Goal: Information Seeking & Learning: Learn about a topic

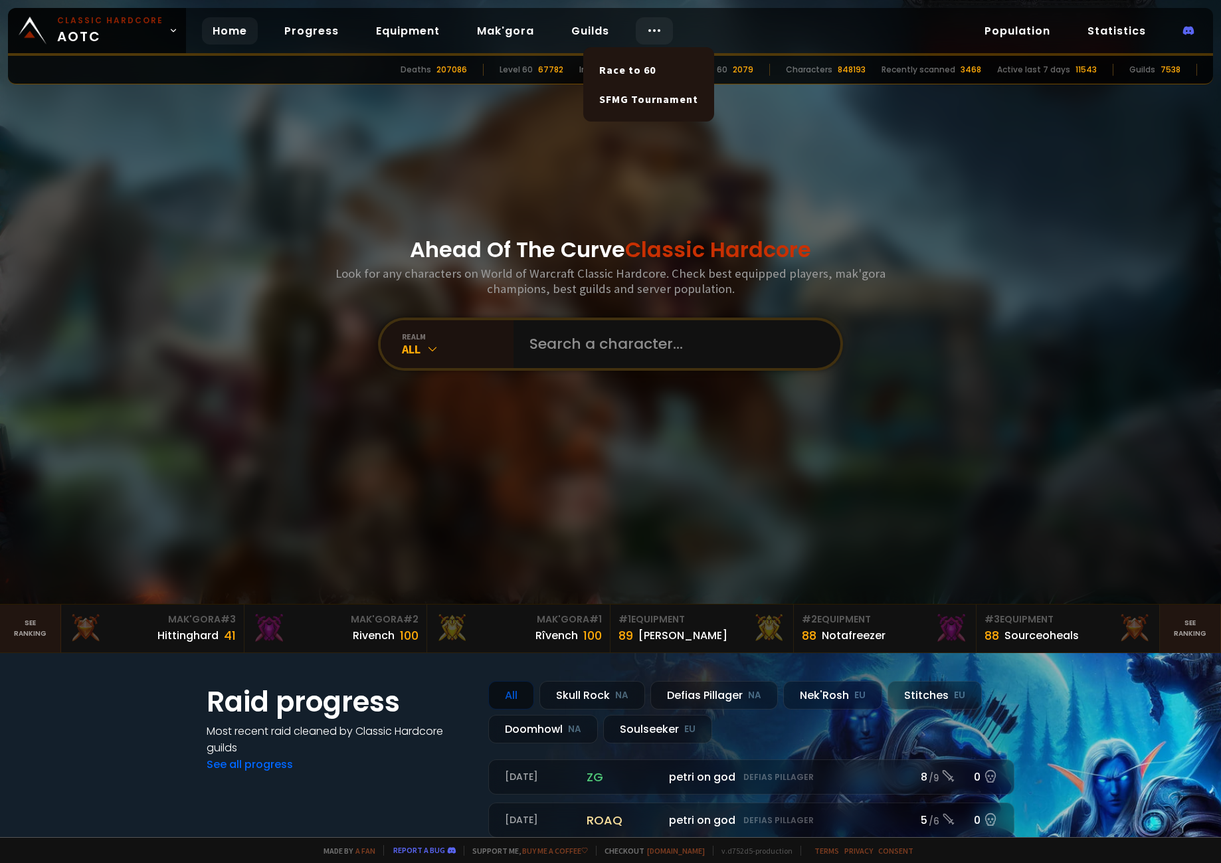
click at [649, 31] on circle at bounding box center [649, 30] width 1 height 1
click at [415, 25] on link "Equipment" at bounding box center [408, 30] width 85 height 27
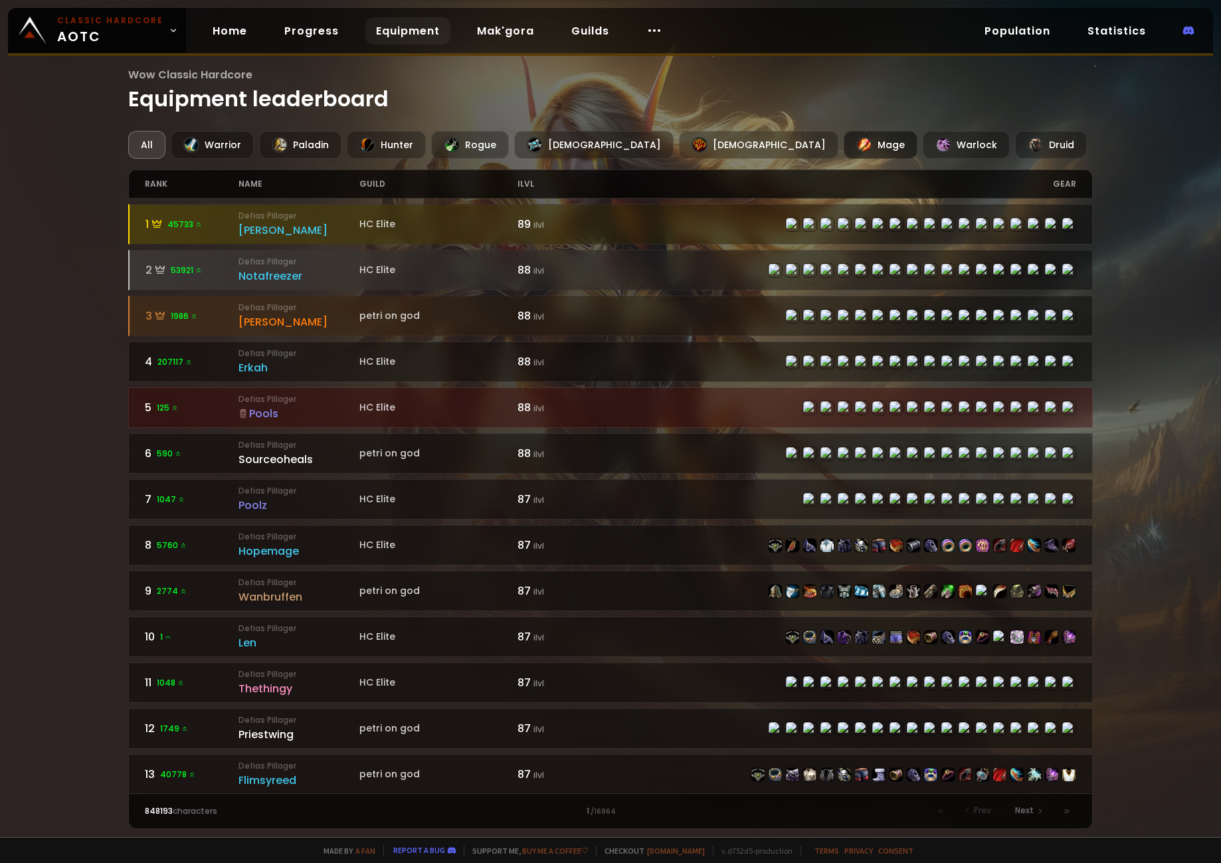
click at [844, 158] on div "Mage" at bounding box center [881, 145] width 74 height 28
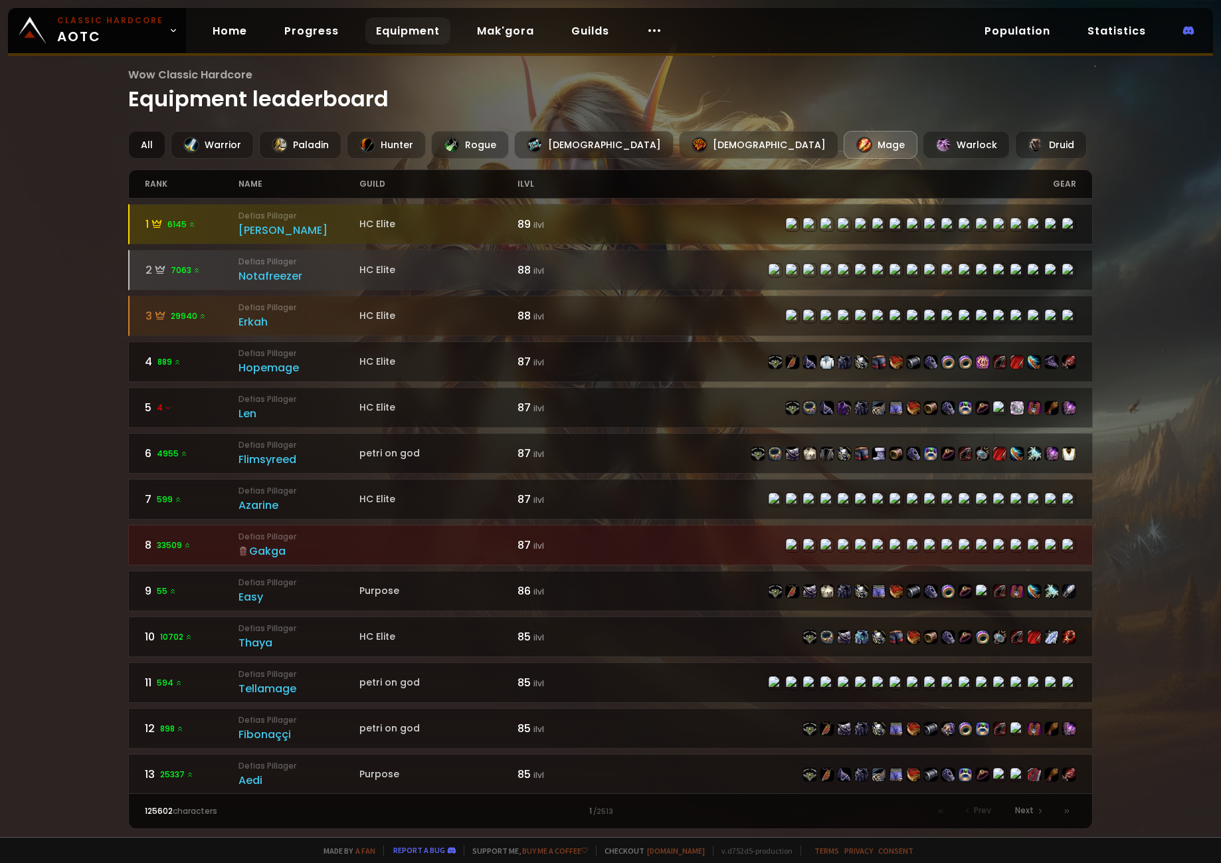
click at [148, 142] on div "All" at bounding box center [146, 145] width 37 height 28
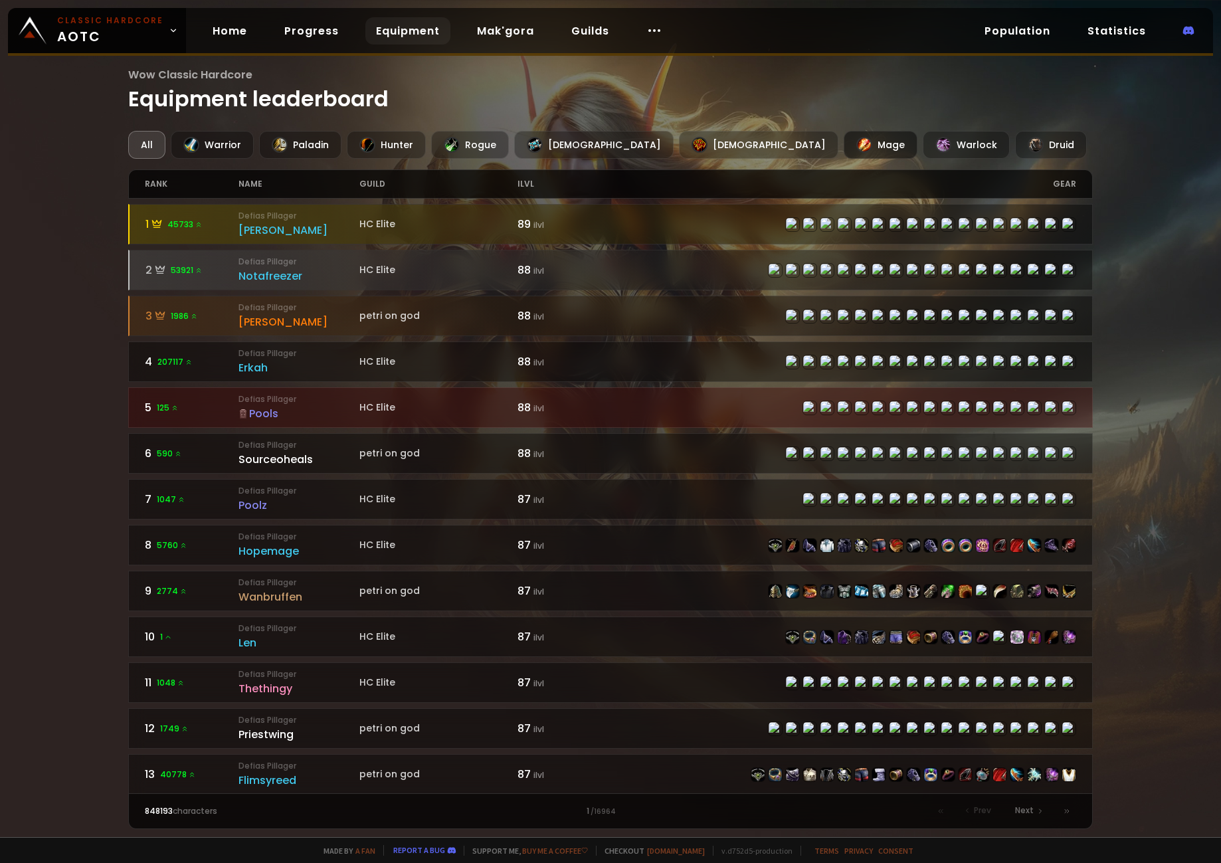
click at [844, 146] on div "Mage" at bounding box center [881, 145] width 74 height 28
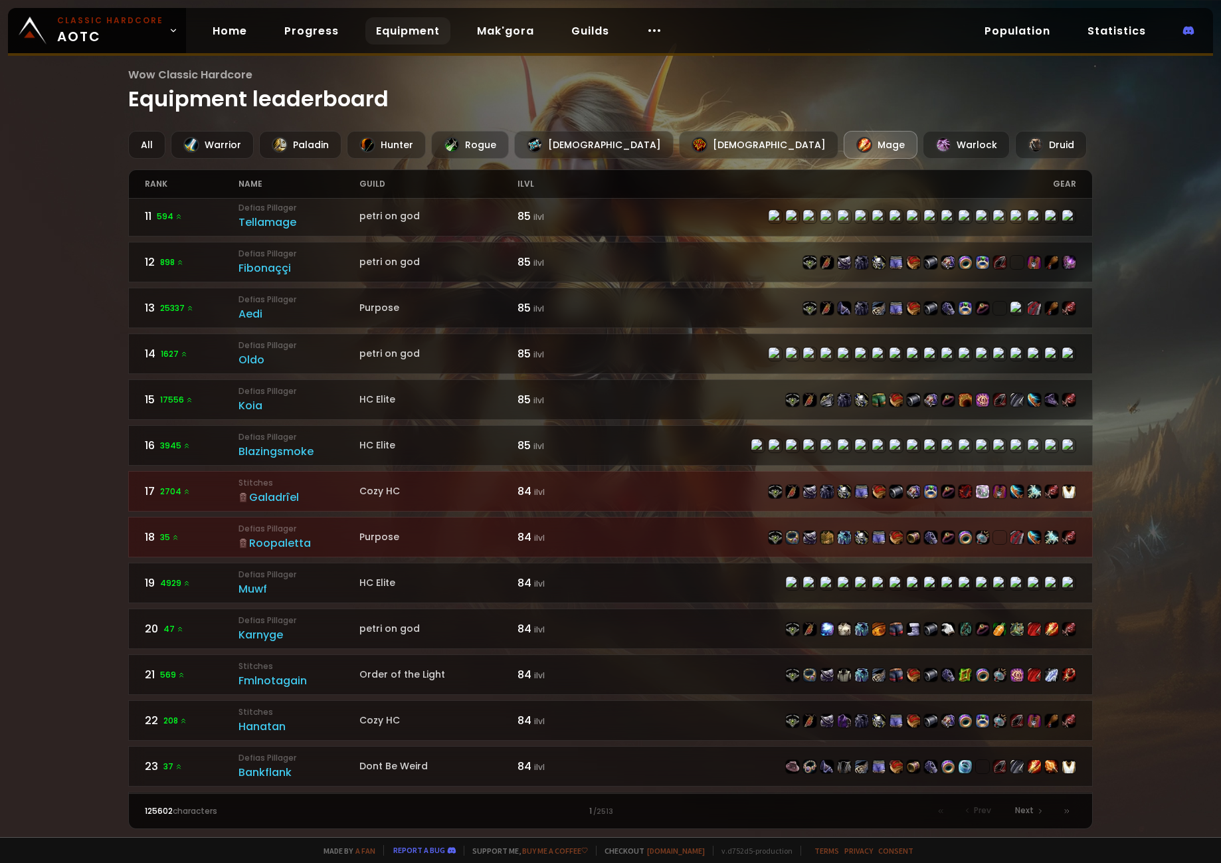
scroll to position [241, 0]
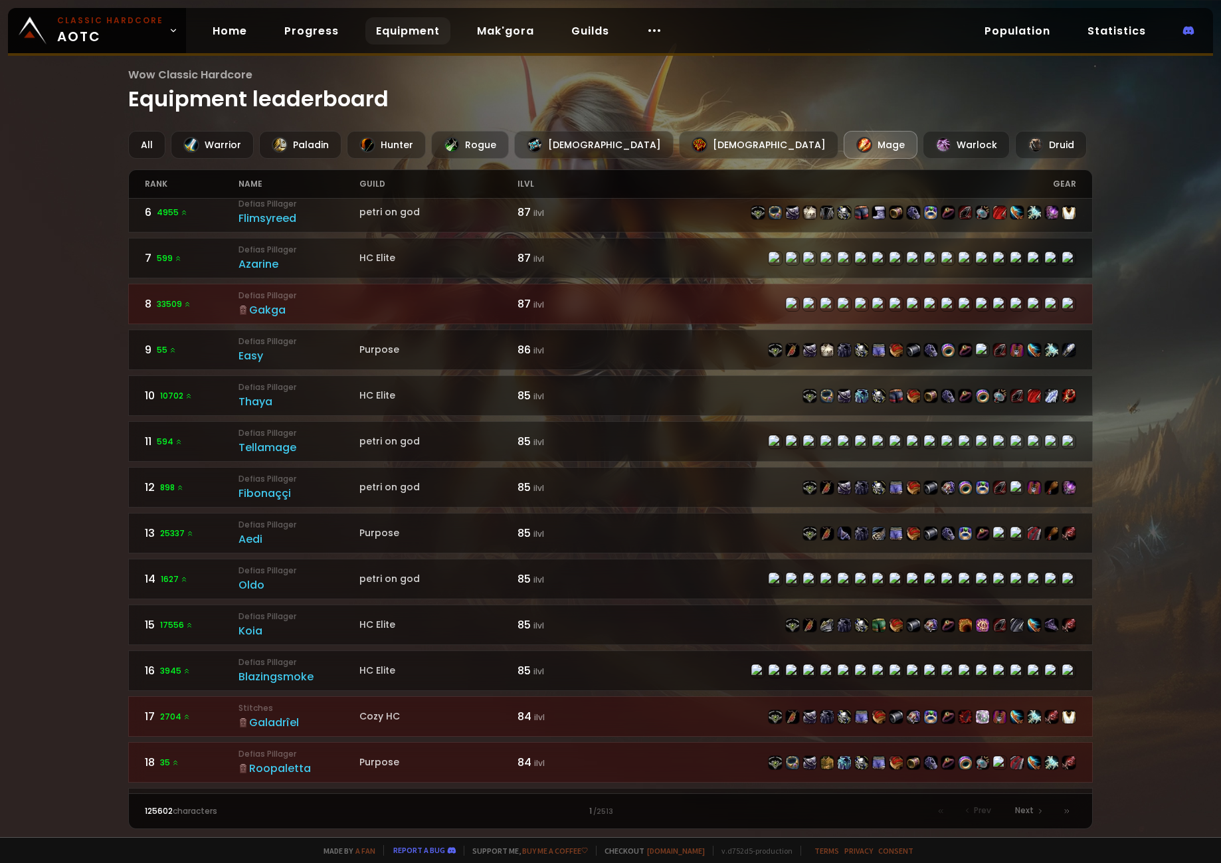
click at [83, 262] on div "Wow Classic Hardcore Equipment leaderboard All Warrior Paladin Hunter Rogue Pri…" at bounding box center [610, 418] width 1221 height 837
click at [435, 87] on h1 "Wow Classic Hardcore Equipment leaderboard" at bounding box center [610, 90] width 964 height 49
click at [251, 177] on div "name" at bounding box center [299, 184] width 121 height 28
click at [370, 182] on div "guild" at bounding box center [439, 184] width 158 height 28
click at [368, 184] on div "guild" at bounding box center [439, 184] width 158 height 28
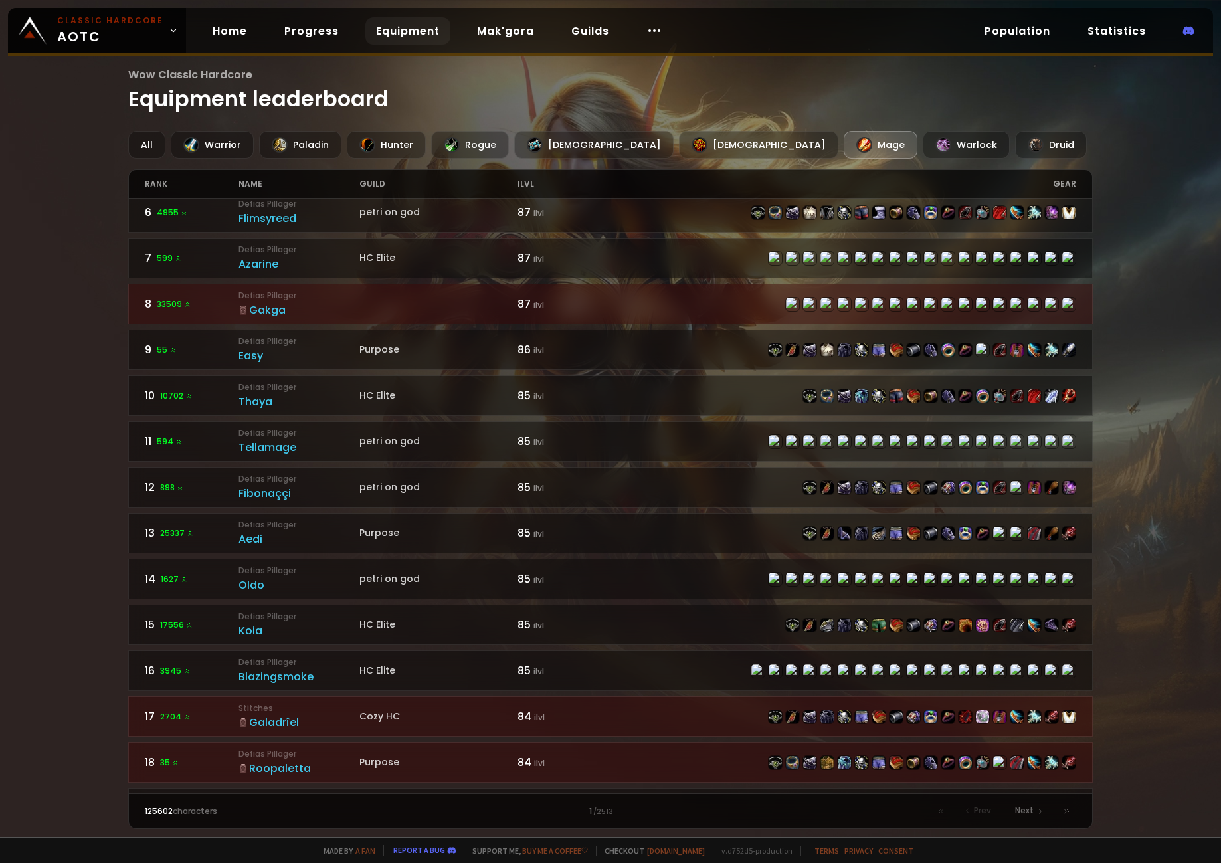
drag, startPoint x: 368, startPoint y: 184, endPoint x: 253, endPoint y: 178, distance: 115.8
click at [253, 178] on div "name" at bounding box center [299, 184] width 121 height 28
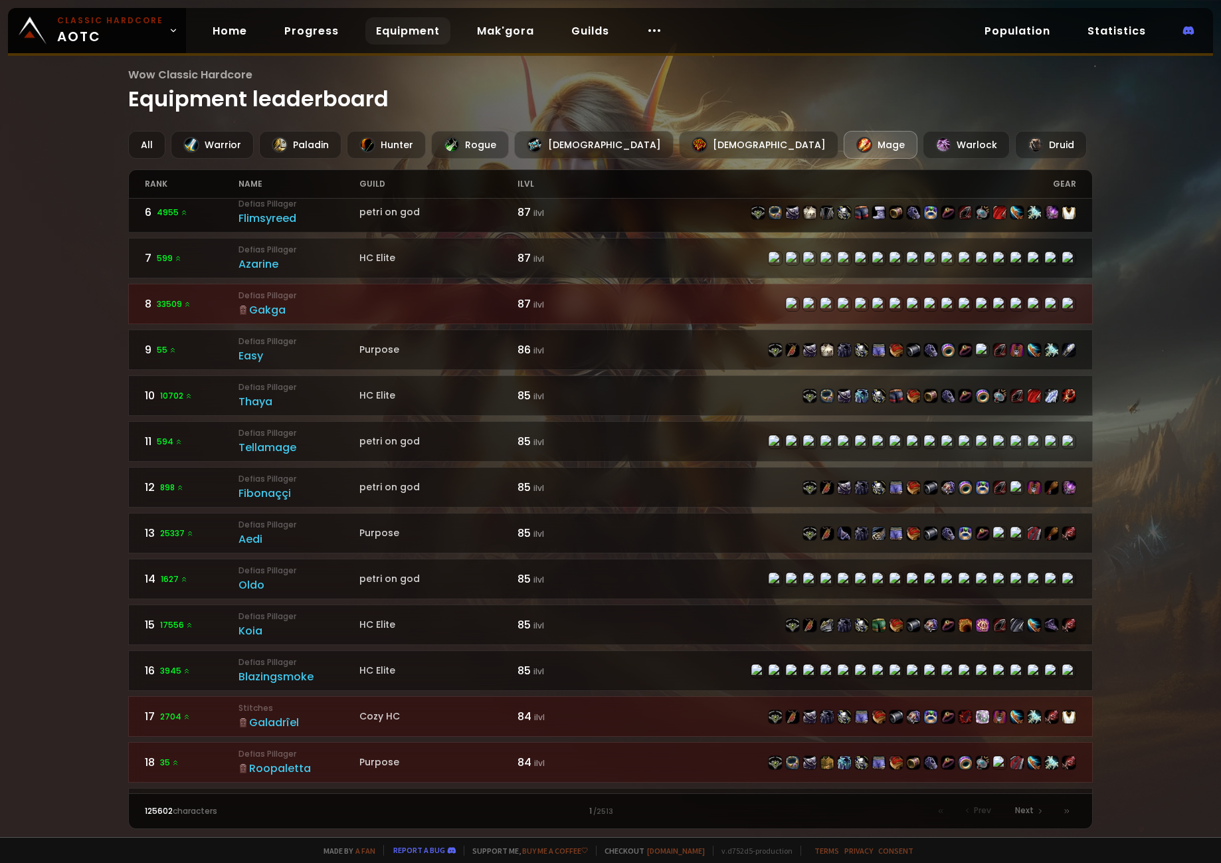
click at [253, 199] on small "Defias Pillager" at bounding box center [299, 204] width 121 height 12
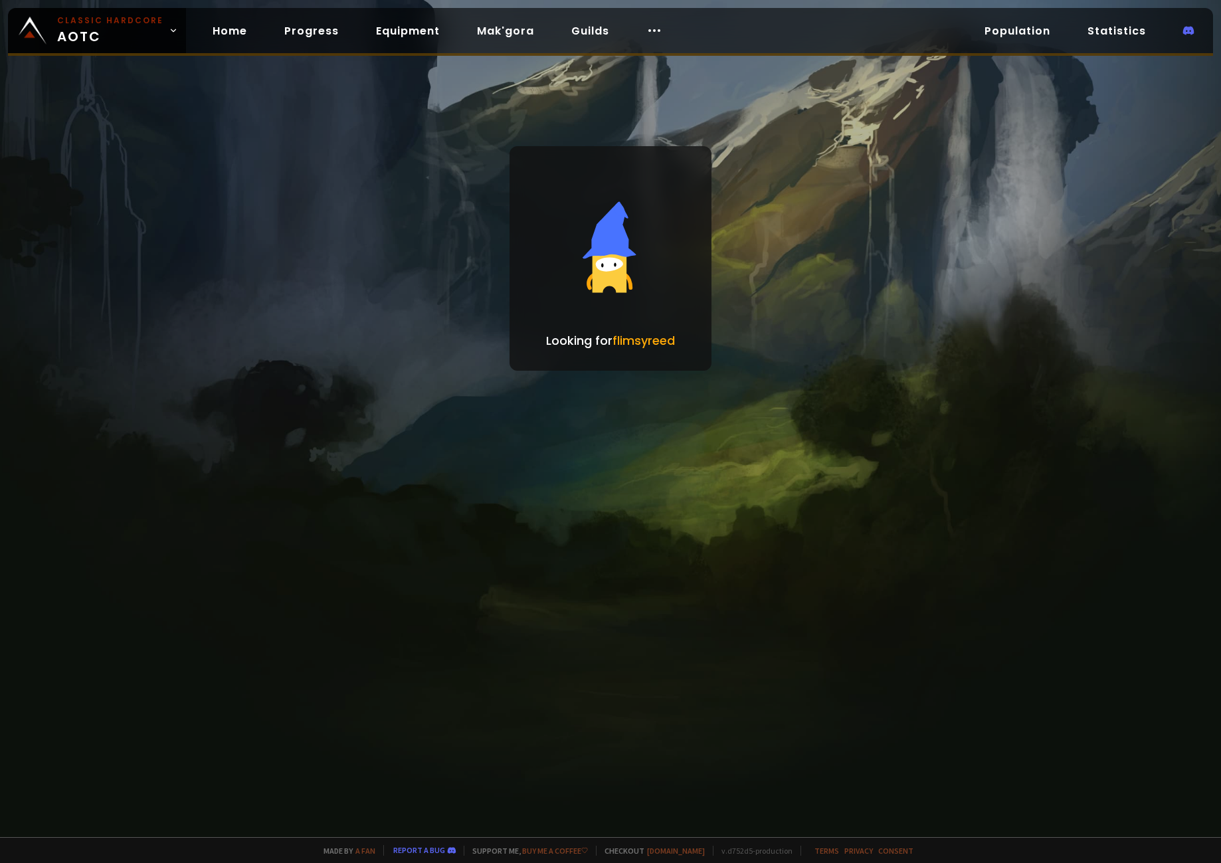
click at [254, 203] on div at bounding box center [610, 431] width 1221 height 863
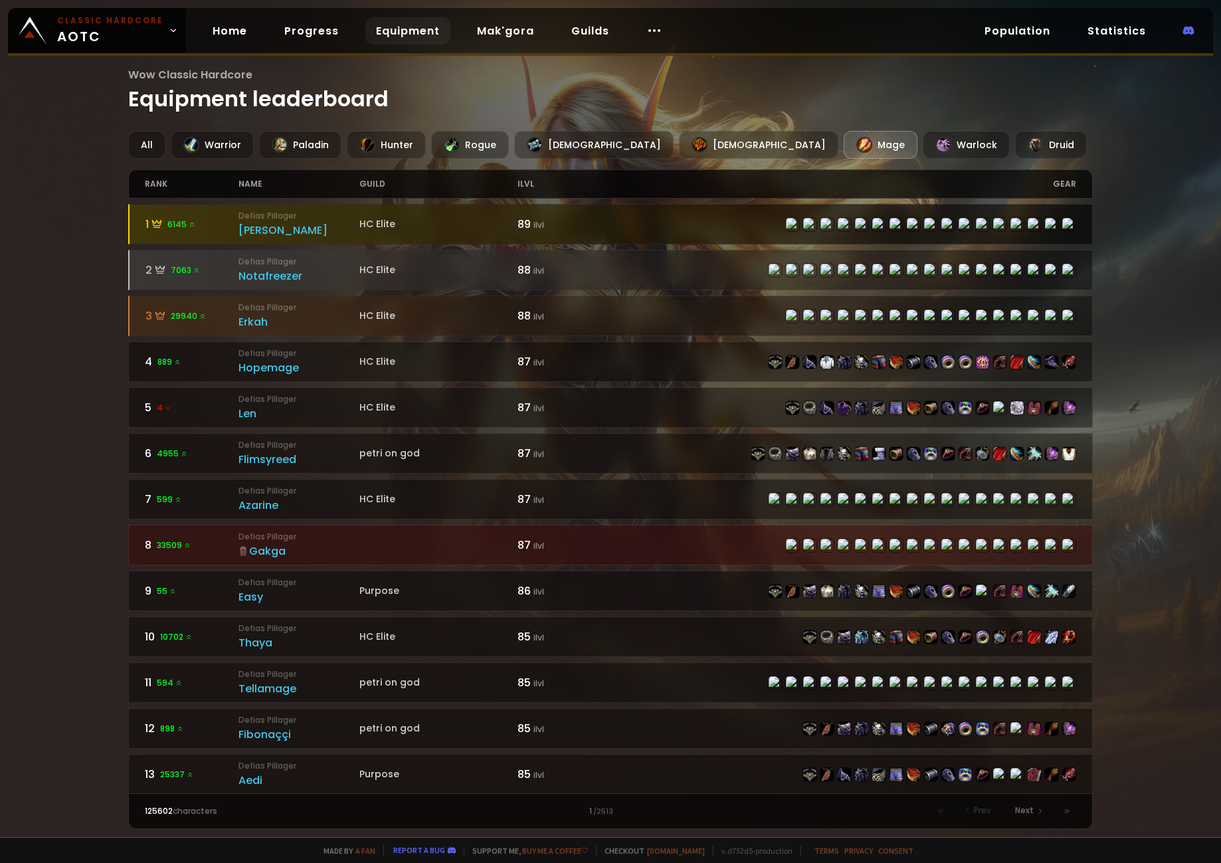
click at [264, 224] on div "[PERSON_NAME]" at bounding box center [299, 230] width 121 height 17
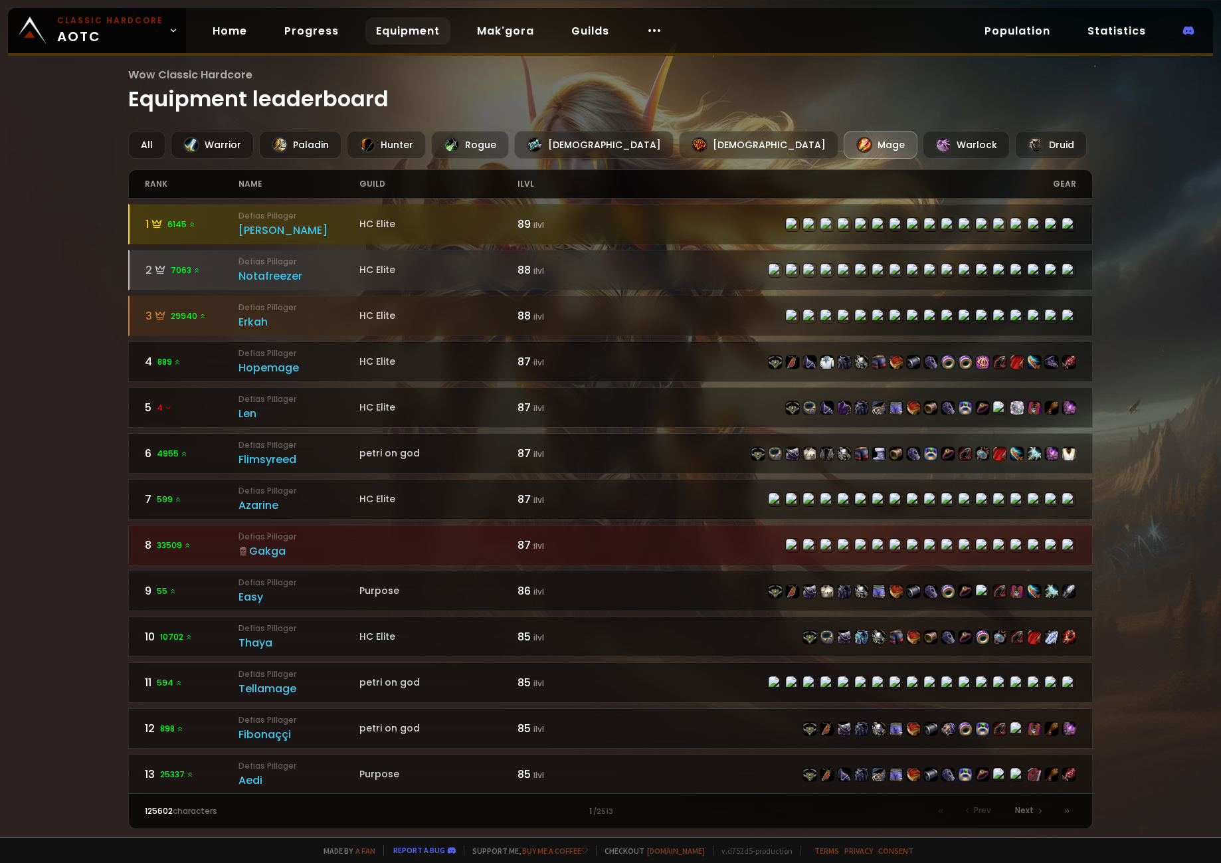
click at [1071, 29] on div "Population Statistics" at bounding box center [1089, 30] width 247 height 27
click at [1047, 31] on link "Population" at bounding box center [1017, 30] width 87 height 27
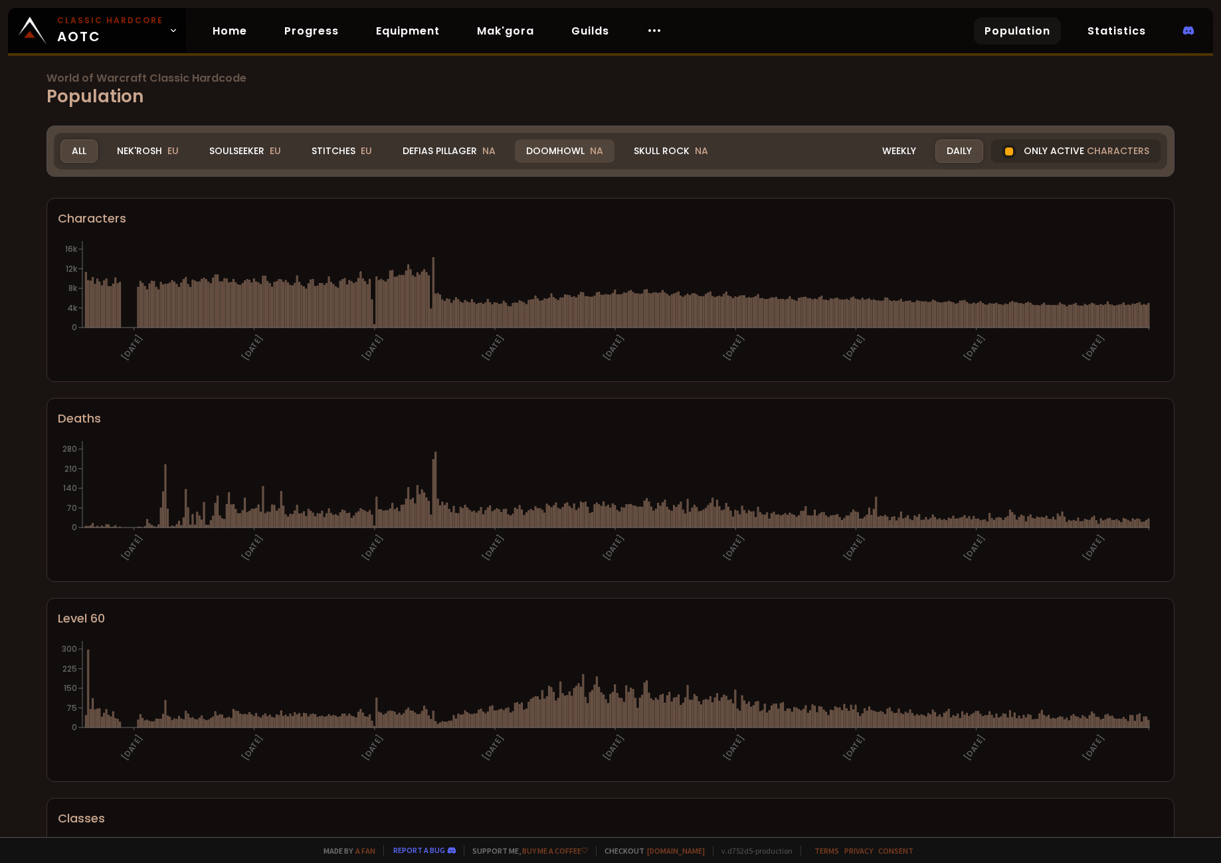
click at [538, 145] on div "Doomhowl NA" at bounding box center [565, 151] width 100 height 23
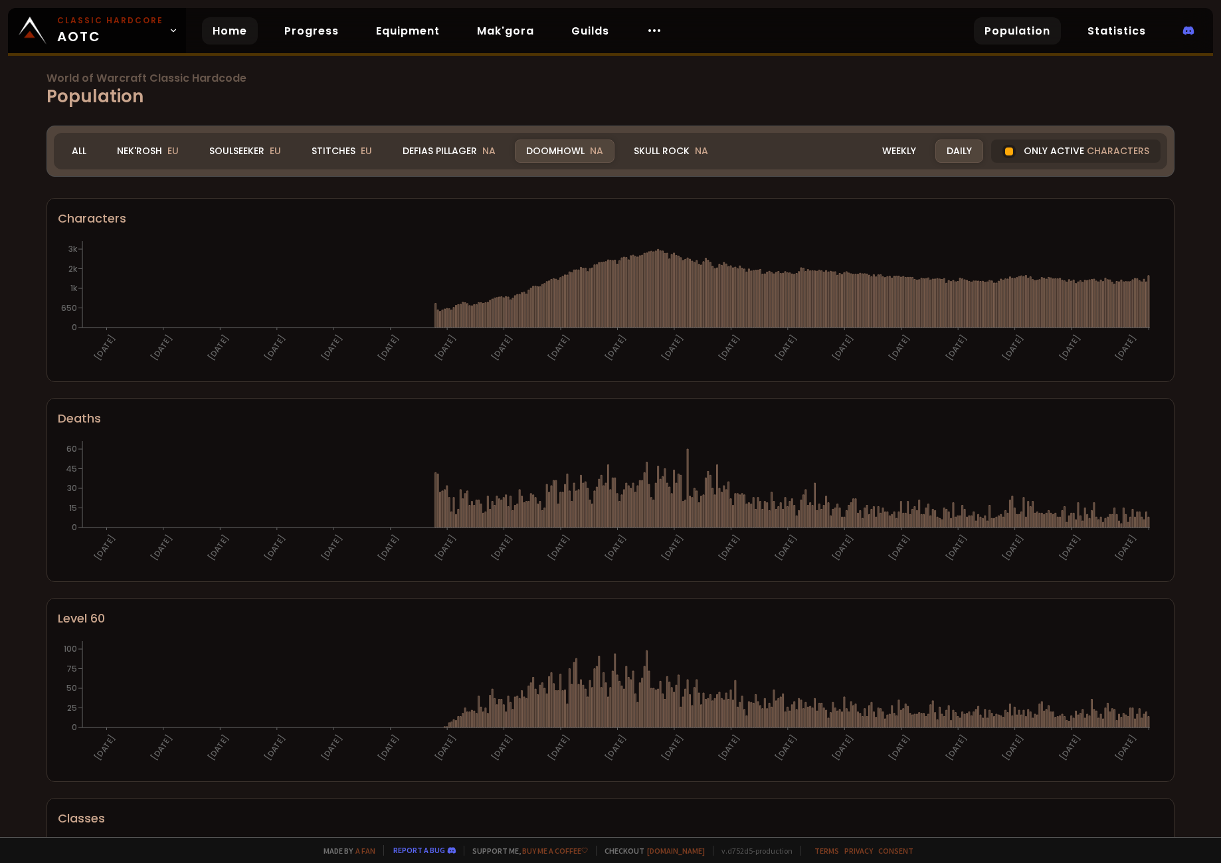
click at [227, 27] on link "Home" at bounding box center [230, 30] width 56 height 27
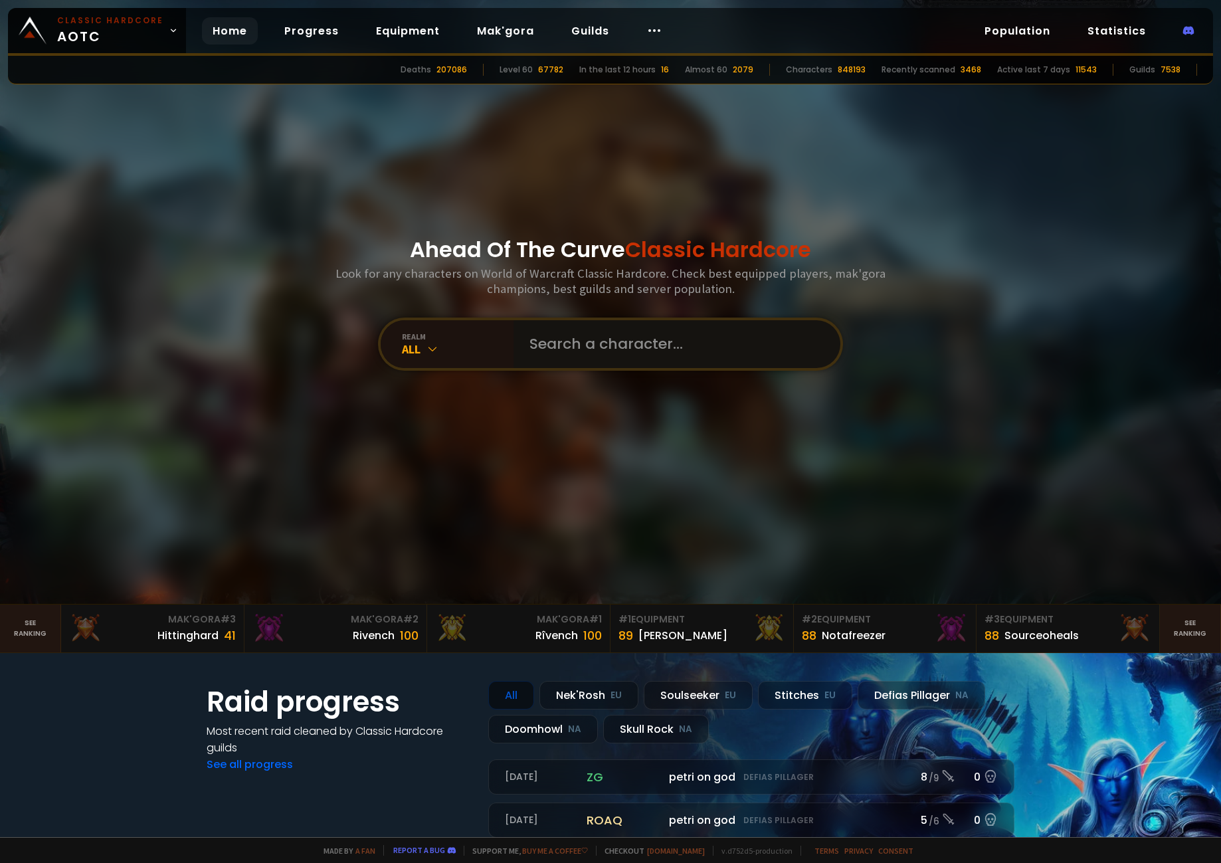
click at [625, 342] on input "text" at bounding box center [673, 344] width 303 height 48
click at [463, 342] on div "All" at bounding box center [458, 349] width 112 height 15
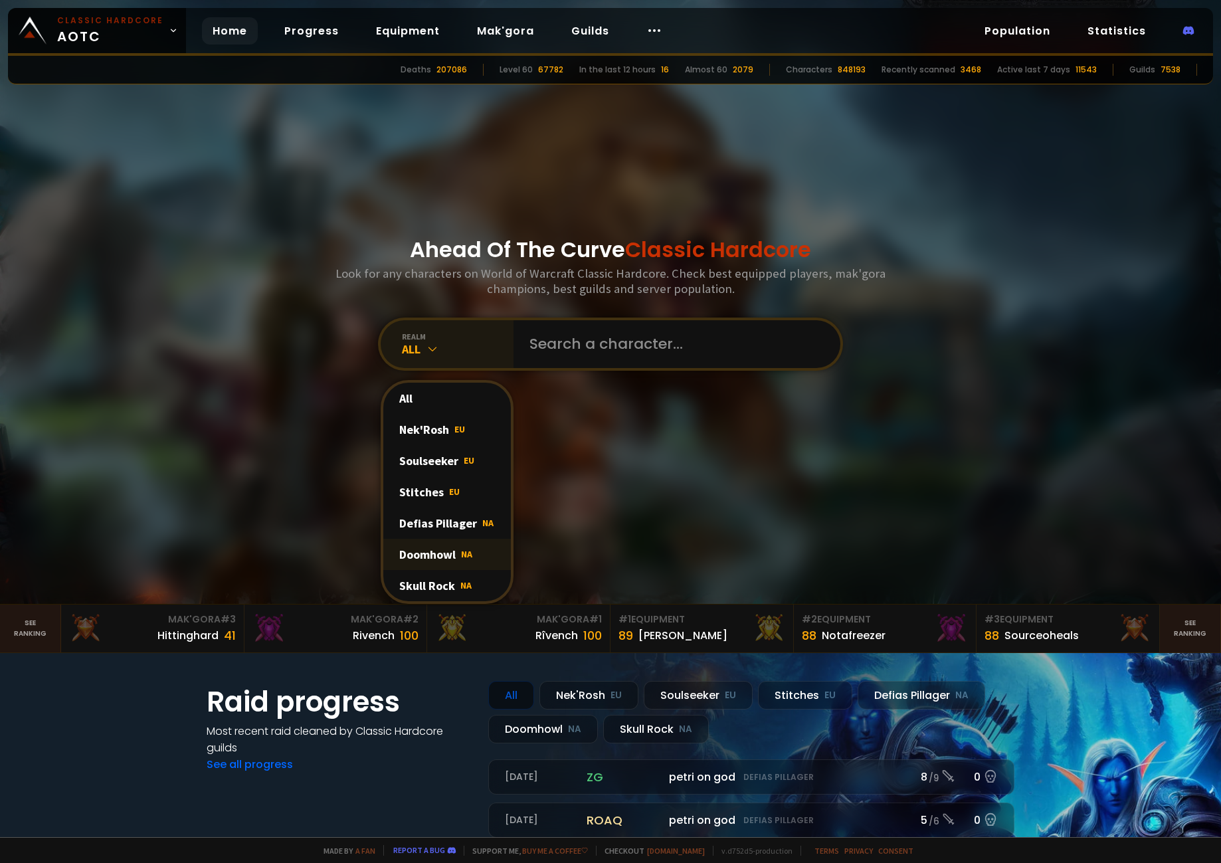
click at [442, 554] on div "Doomhowl NA" at bounding box center [447, 554] width 128 height 31
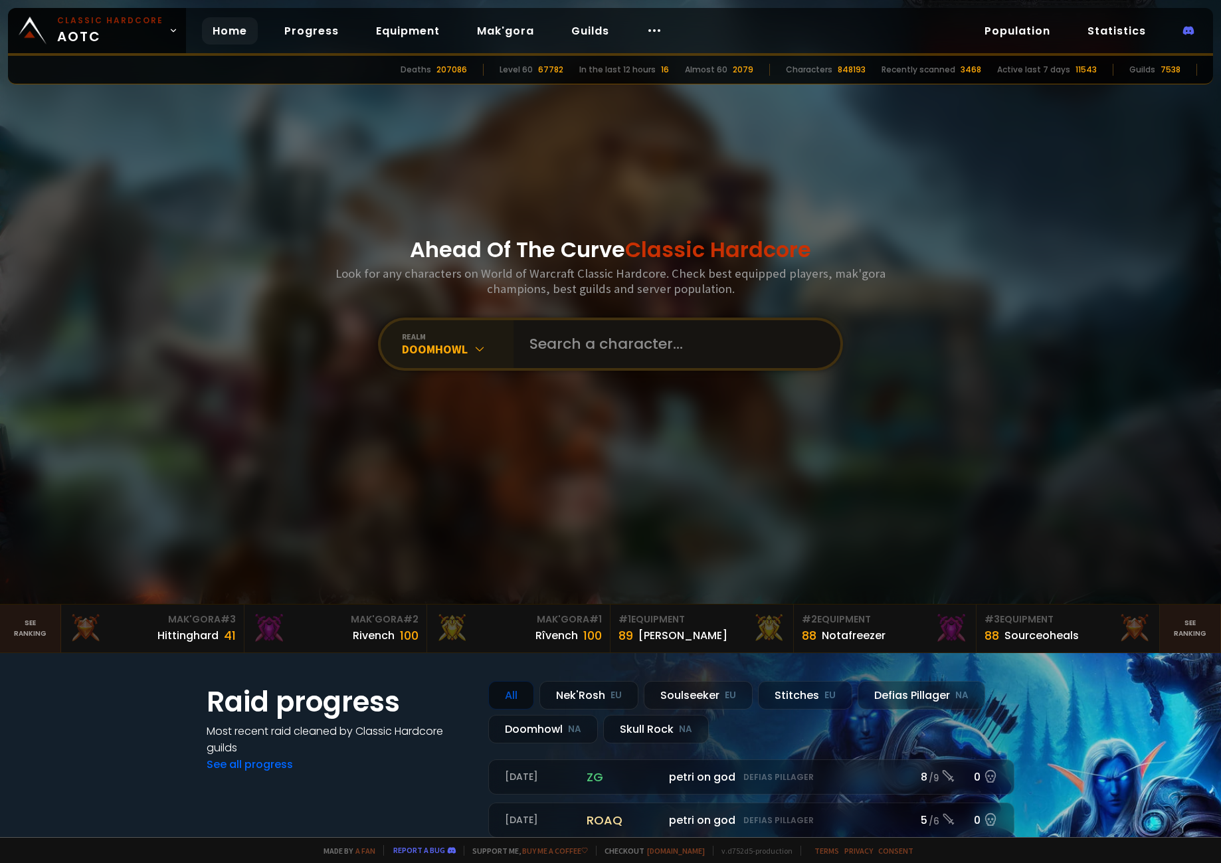
click at [539, 347] on input "text" at bounding box center [673, 344] width 303 height 48
type input "leonord"
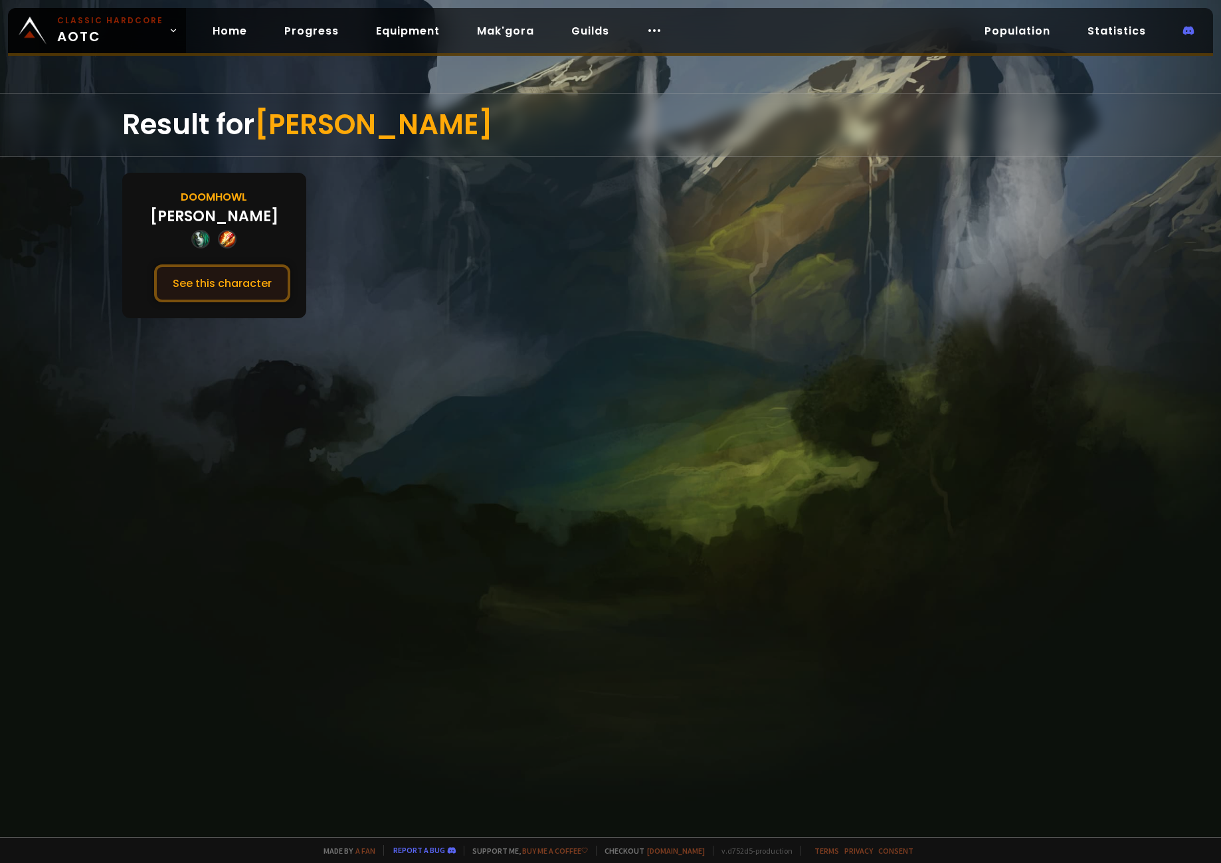
click at [245, 280] on button "See this character" at bounding box center [222, 283] width 136 height 38
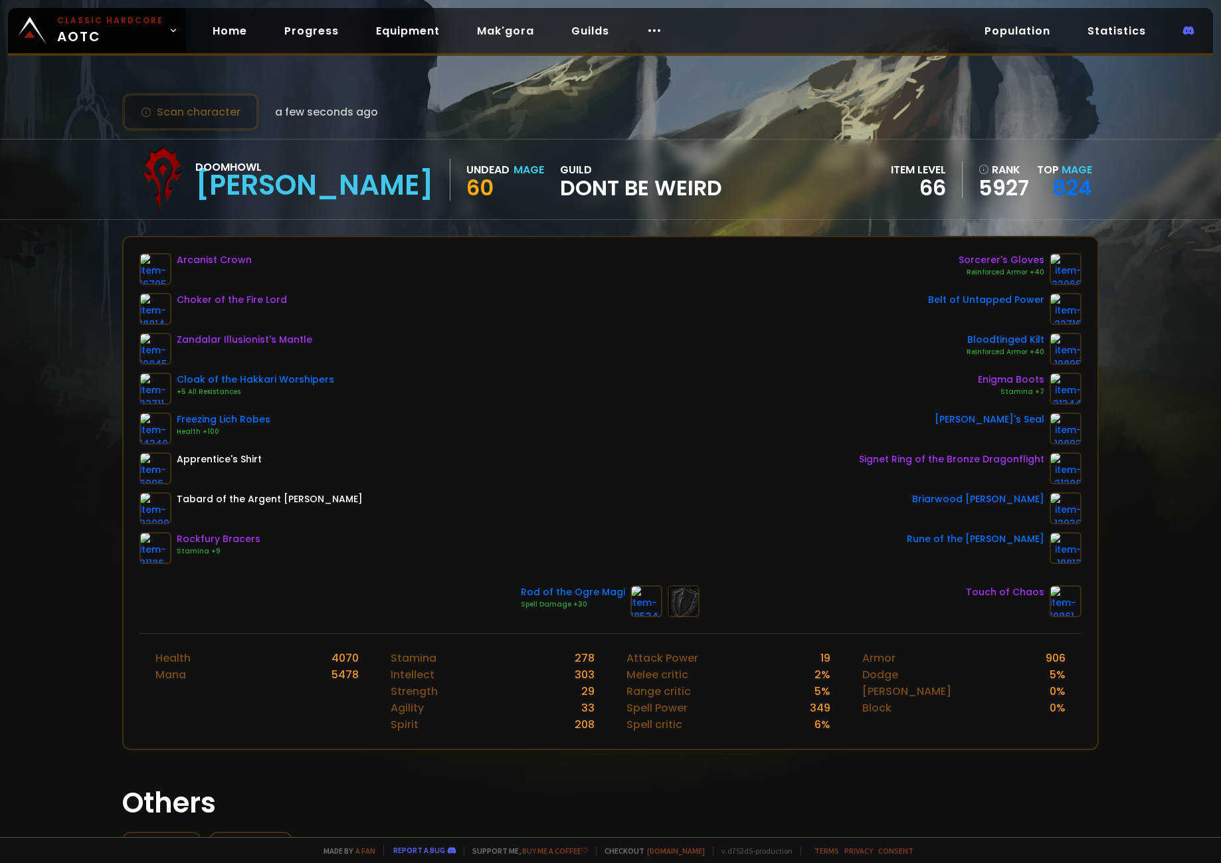
click at [560, 193] on span "Dont Be Weird" at bounding box center [641, 188] width 162 height 20
click at [1063, 179] on link "824" at bounding box center [1073, 188] width 40 height 30
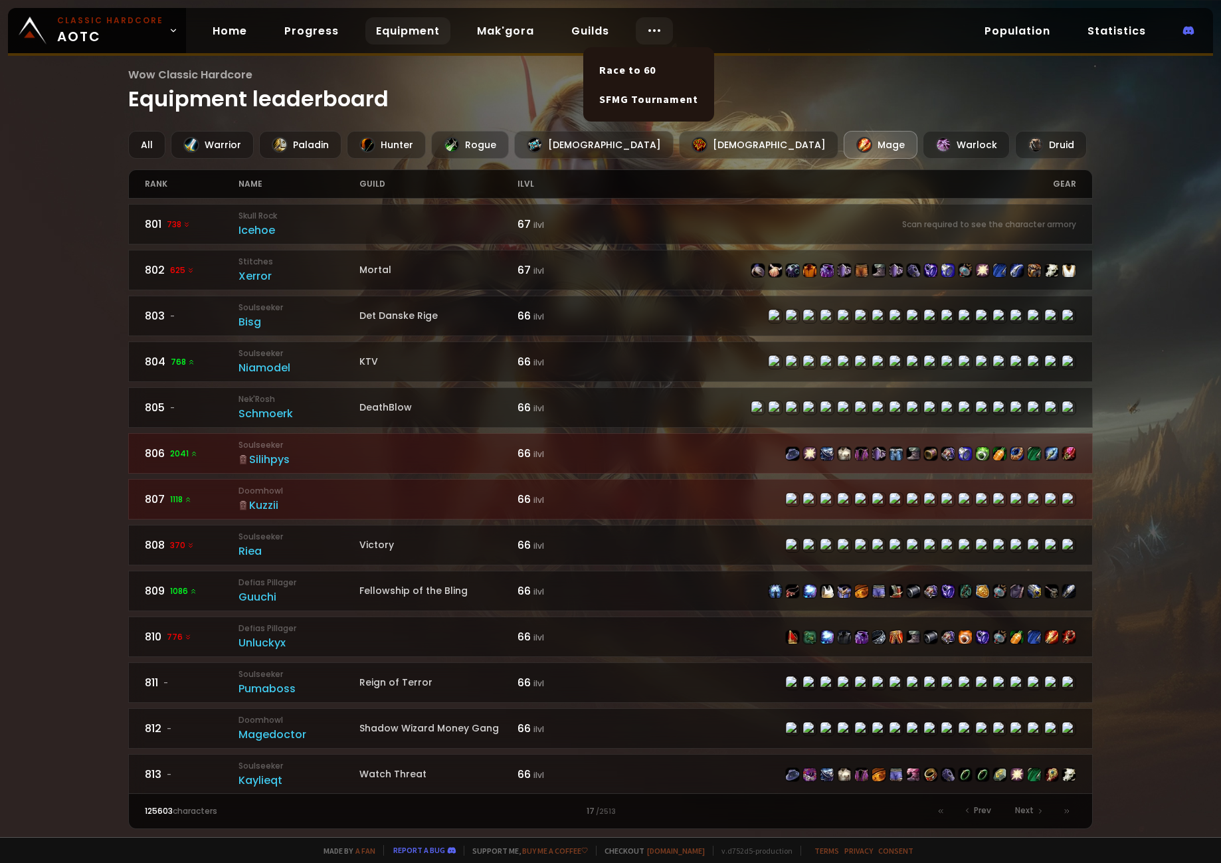
click at [636, 31] on div at bounding box center [654, 30] width 37 height 27
click at [213, 27] on link "Home" at bounding box center [230, 30] width 56 height 27
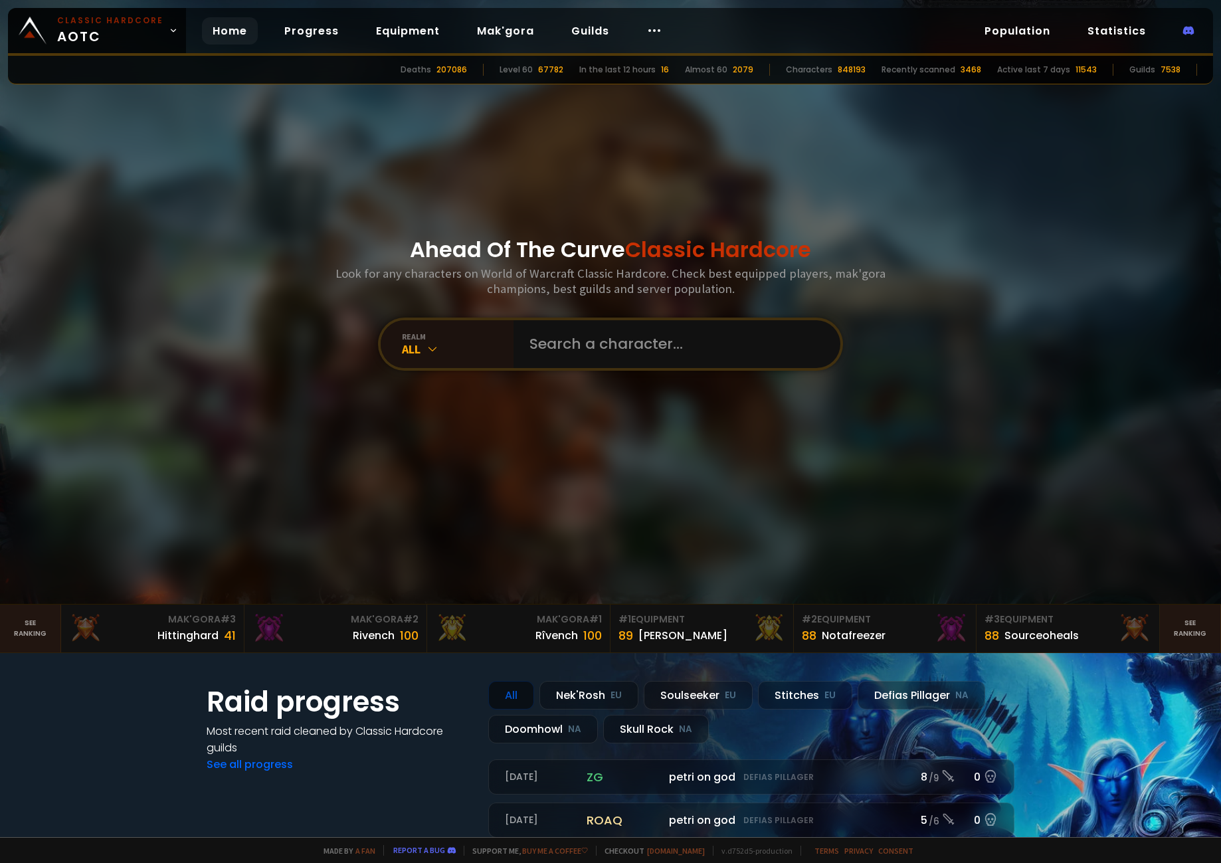
click at [261, 28] on div "Home Progress Equipment Mak'gora Guilds" at bounding box center [437, 30] width 503 height 43
click at [281, 29] on link "Progress" at bounding box center [312, 30] width 76 height 27
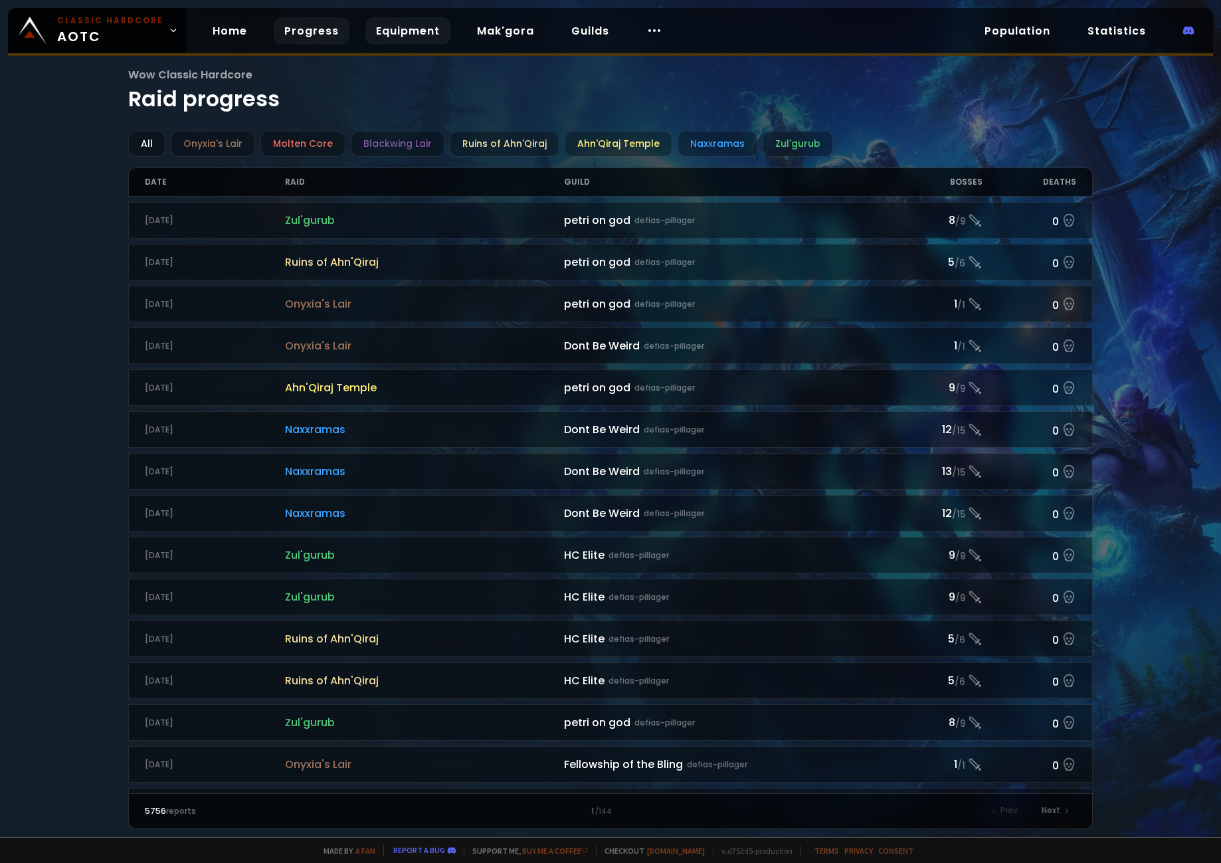
click at [421, 34] on link "Equipment" at bounding box center [408, 30] width 85 height 27
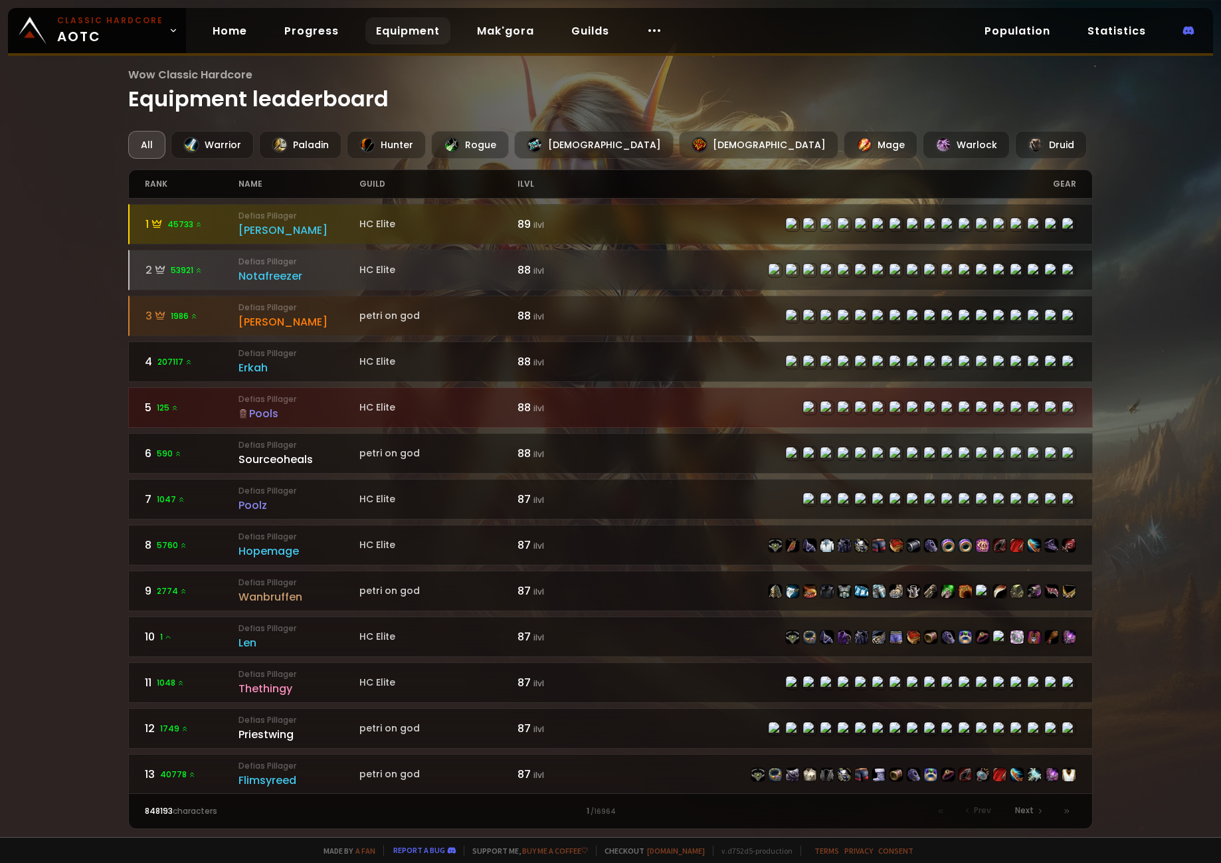
click at [585, 820] on div "848193 characters 1 / 16964 Prev Next" at bounding box center [610, 811] width 964 height 36
drag, startPoint x: 585, startPoint y: 820, endPoint x: 600, endPoint y: 816, distance: 15.2
click at [600, 816] on small "/ 16964" at bounding box center [603, 812] width 25 height 11
click at [1067, 189] on div "gear" at bounding box center [844, 184] width 466 height 28
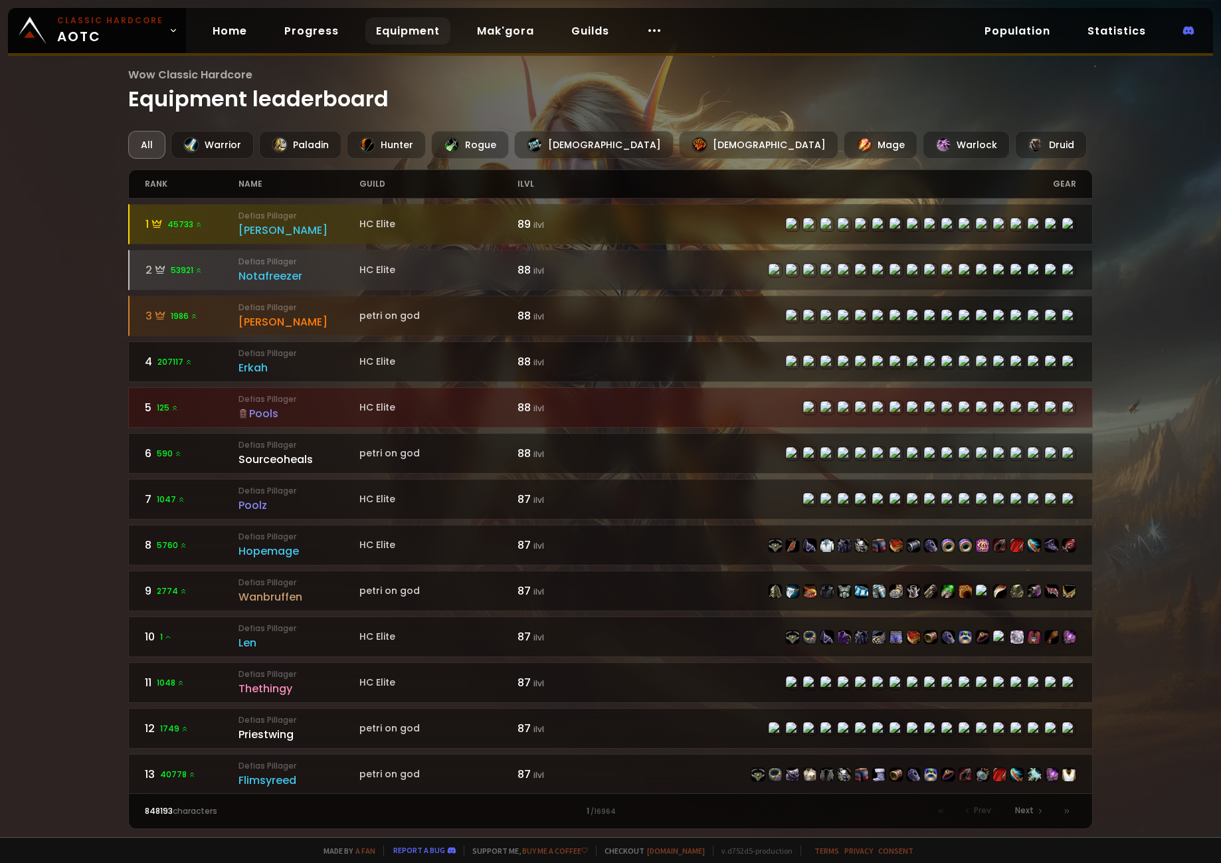
click at [1068, 186] on div "gear" at bounding box center [844, 184] width 466 height 28
click at [1103, 35] on link "Statistics" at bounding box center [1117, 30] width 80 height 27
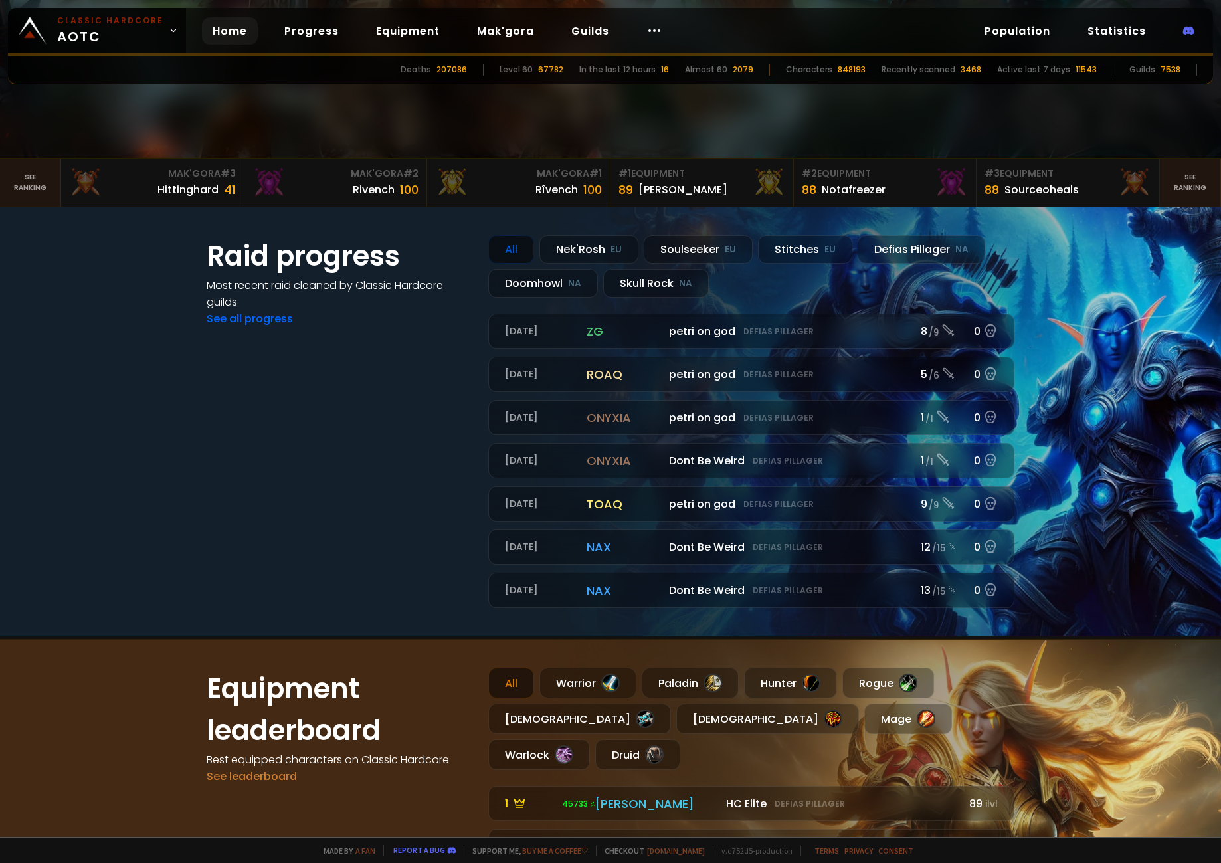
scroll to position [399, 0]
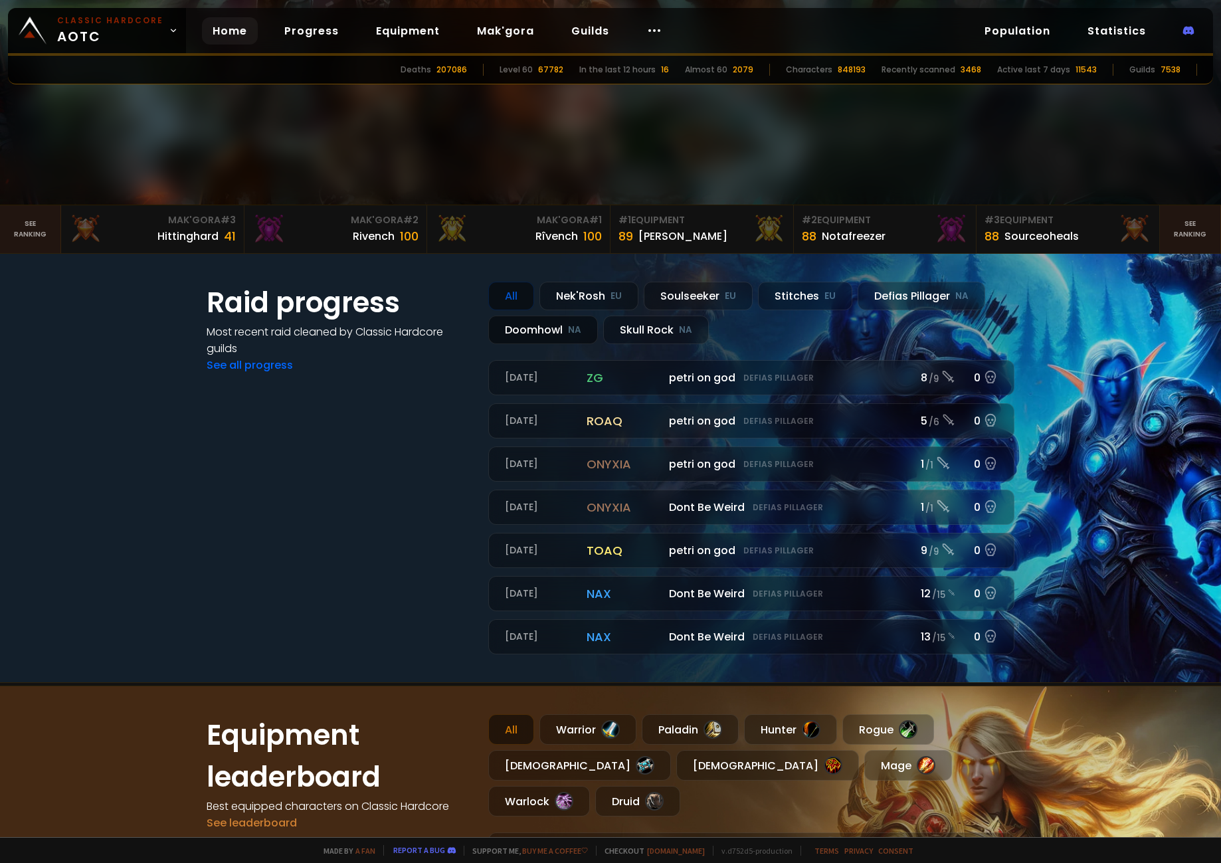
click at [538, 332] on div "Doomhowl NA" at bounding box center [543, 330] width 110 height 29
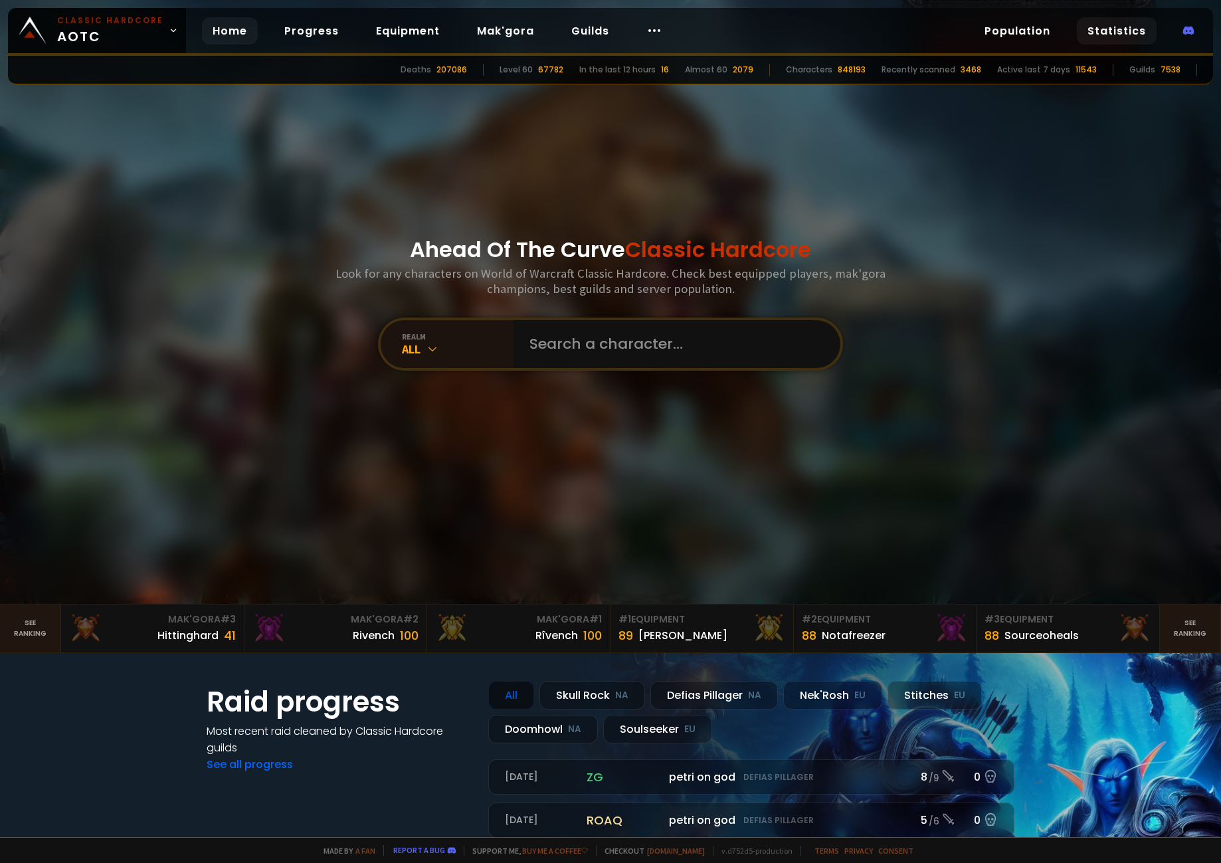
click at [1098, 30] on link "Statistics" at bounding box center [1117, 30] width 80 height 27
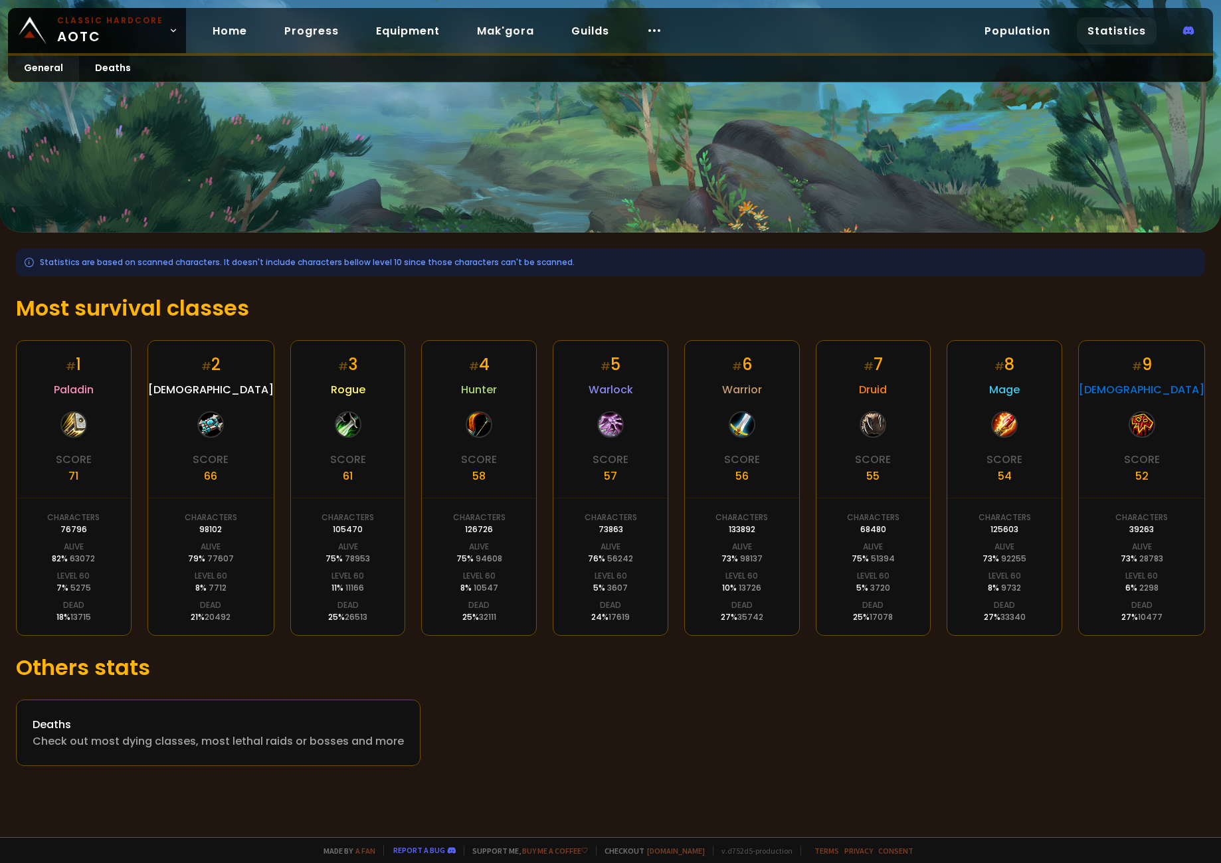
click at [1017, 433] on div at bounding box center [1005, 424] width 27 height 27
click at [1010, 500] on div "# 8 Mage Score 54 Characters 125603 Alive 73 % 92255 Level 60 8 % 9732 Dead 27 …" at bounding box center [1005, 488] width 116 height 296
click at [1015, 548] on div "Alive" at bounding box center [1005, 547] width 20 height 12
click at [1027, 603] on div "# 8 Mage Score 54 Characters 125603 Alive 73 % 92255 Level 60 8 % 9732 Dead 27 …" at bounding box center [1005, 488] width 116 height 296
click at [1024, 607] on div "Dead 27 % 33340" at bounding box center [1005, 611] width 42 height 24
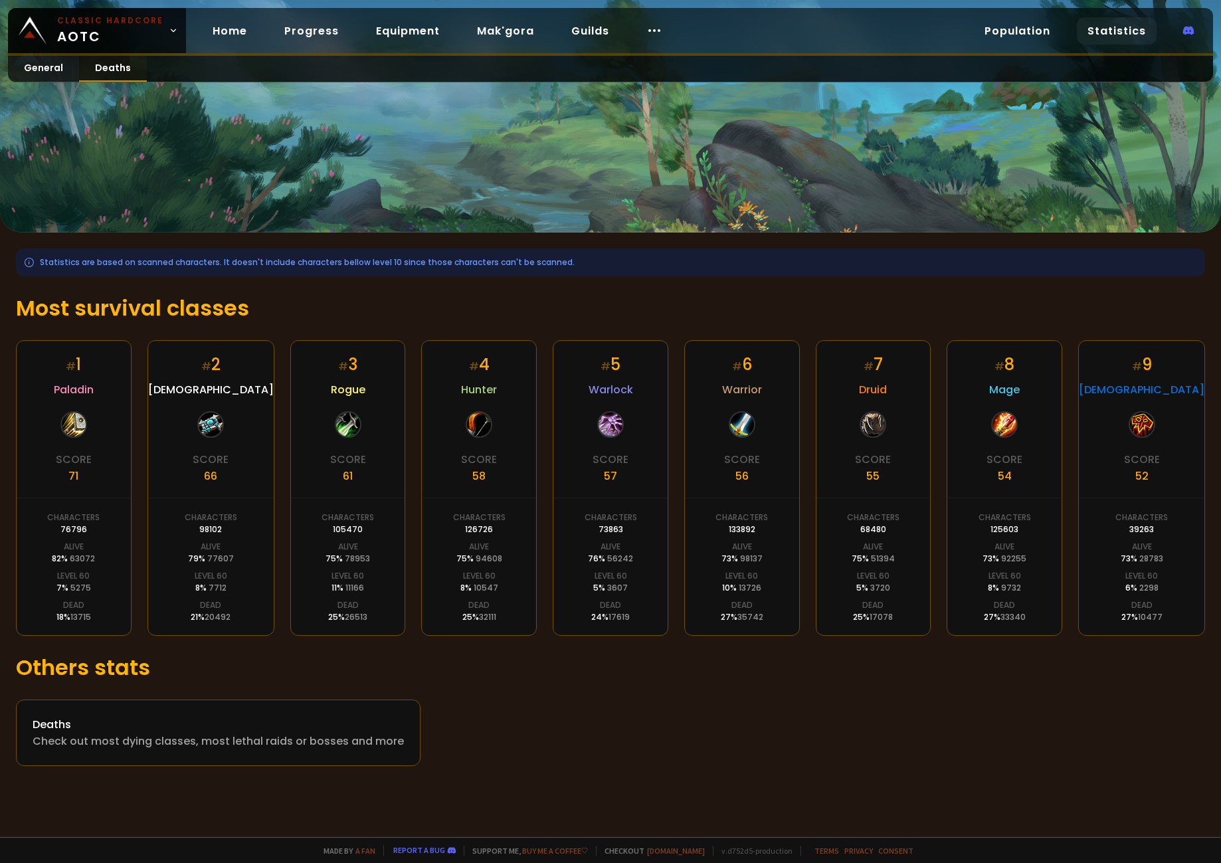
click at [114, 67] on link "Deaths" at bounding box center [113, 69] width 68 height 26
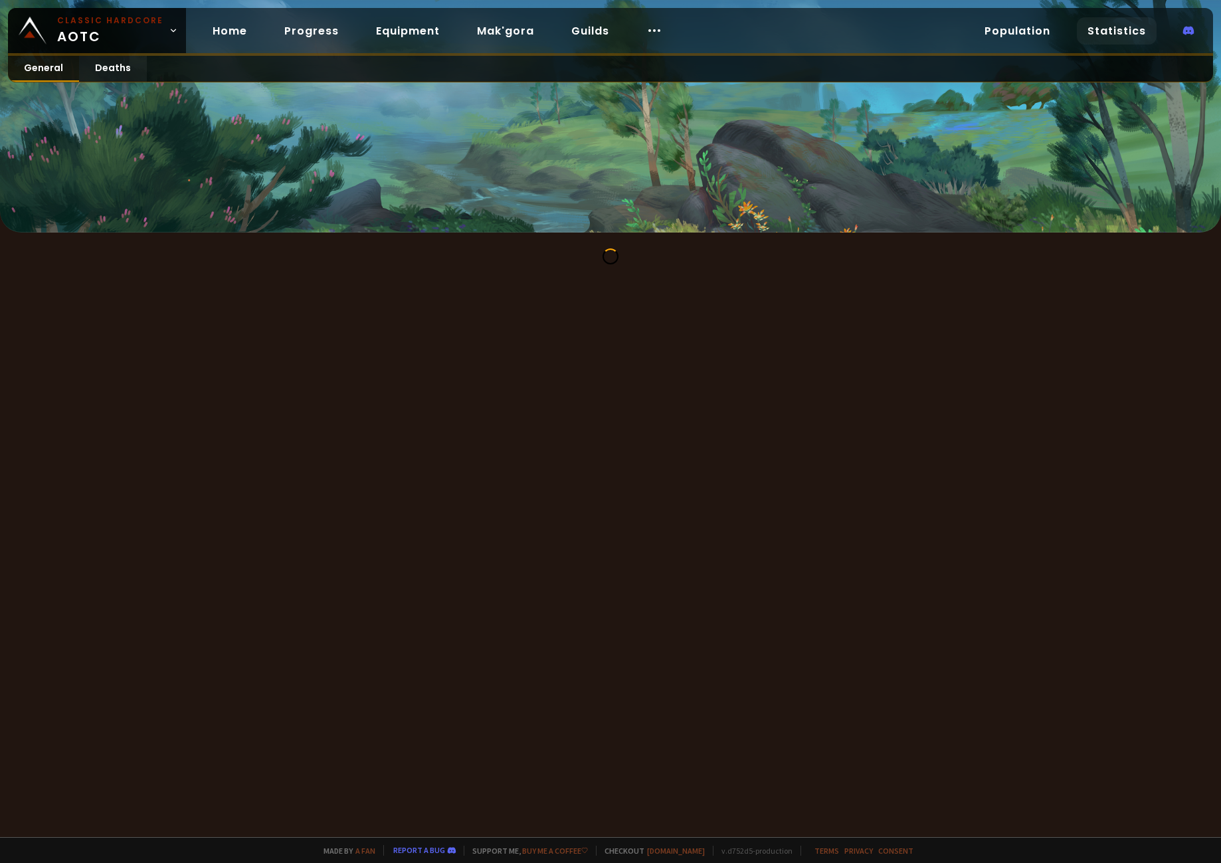
click at [49, 69] on link "General" at bounding box center [43, 69] width 71 height 26
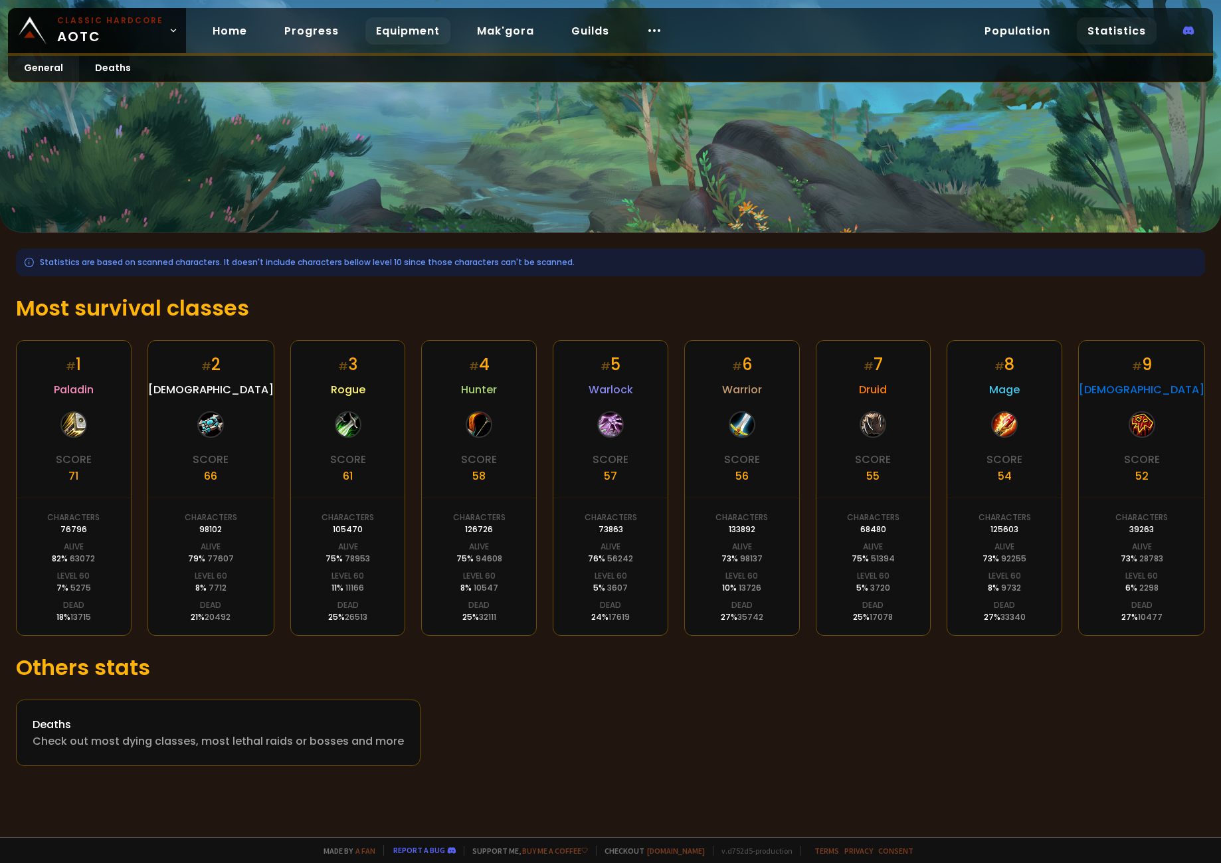
click at [367, 31] on link "Equipment" at bounding box center [408, 30] width 85 height 27
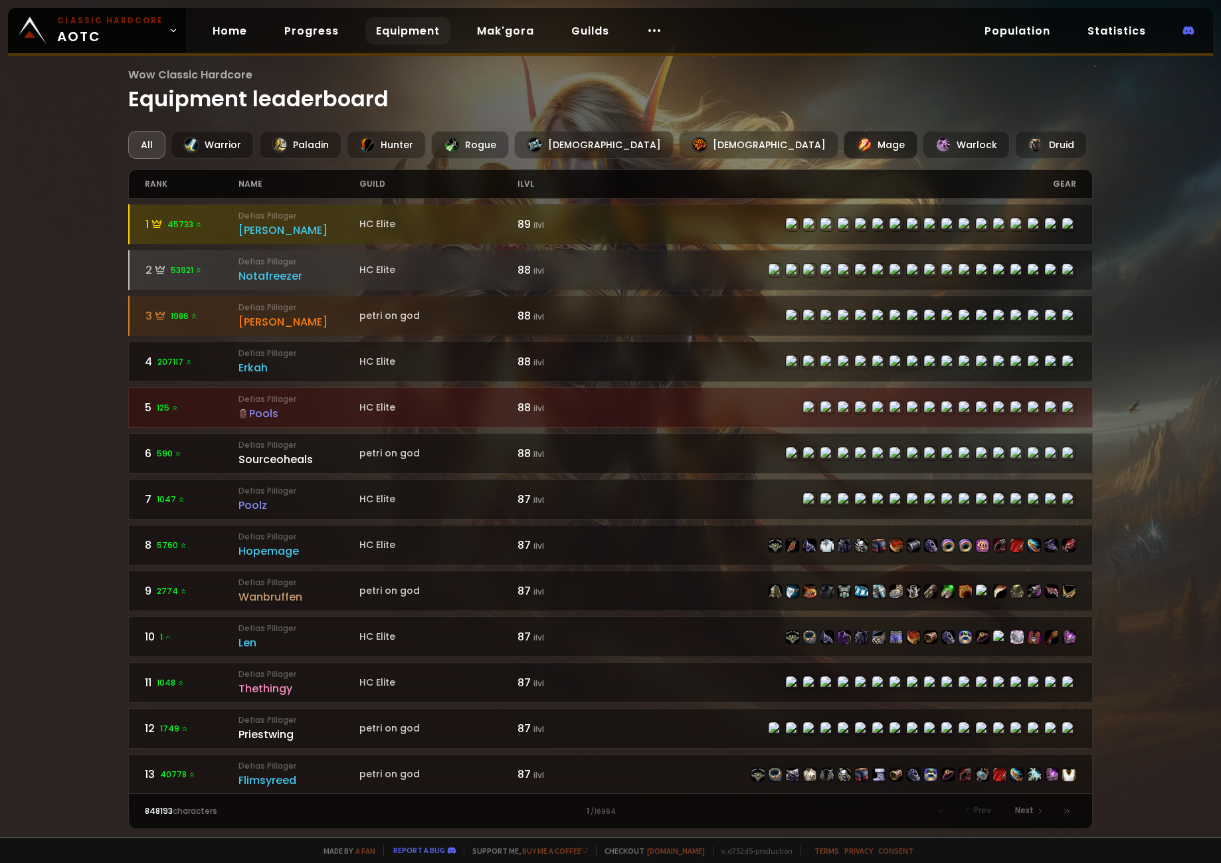
click at [844, 151] on div "Mage" at bounding box center [881, 145] width 74 height 28
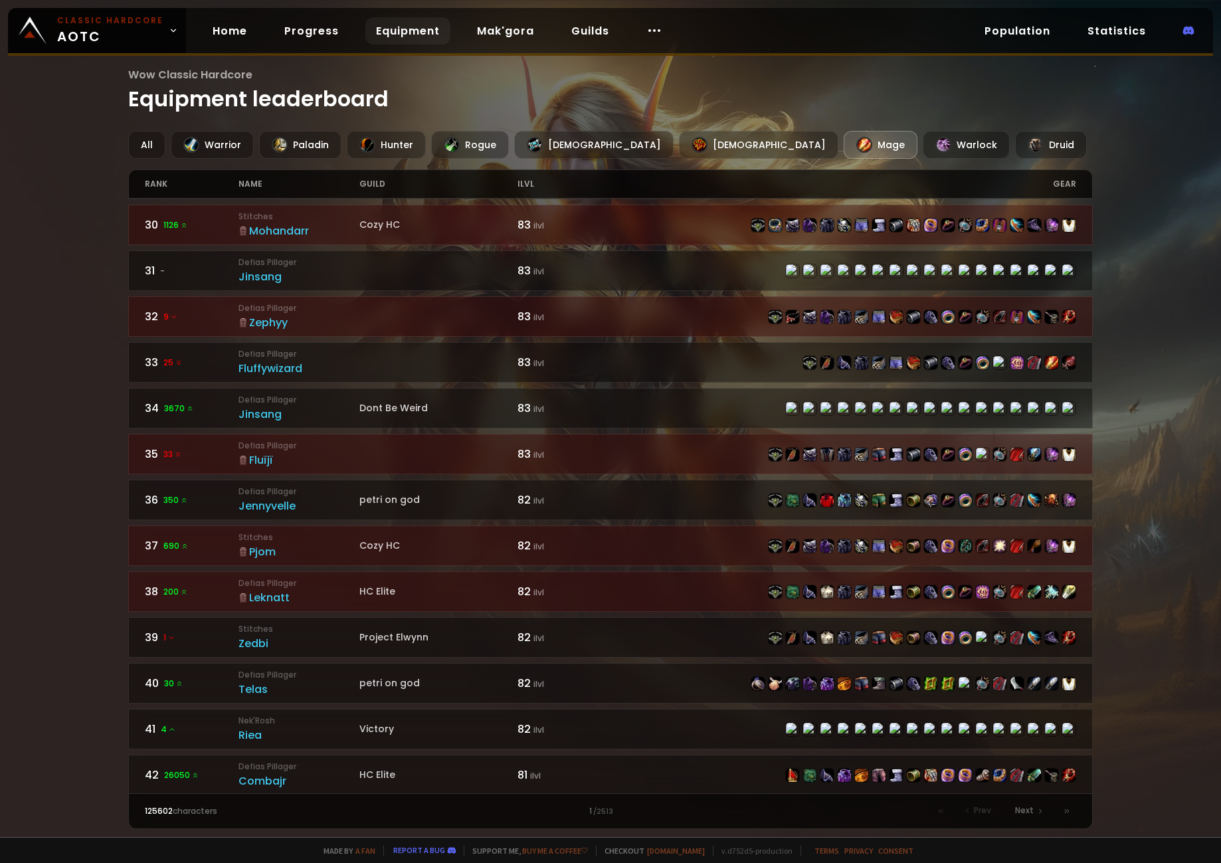
scroll to position [1703, 0]
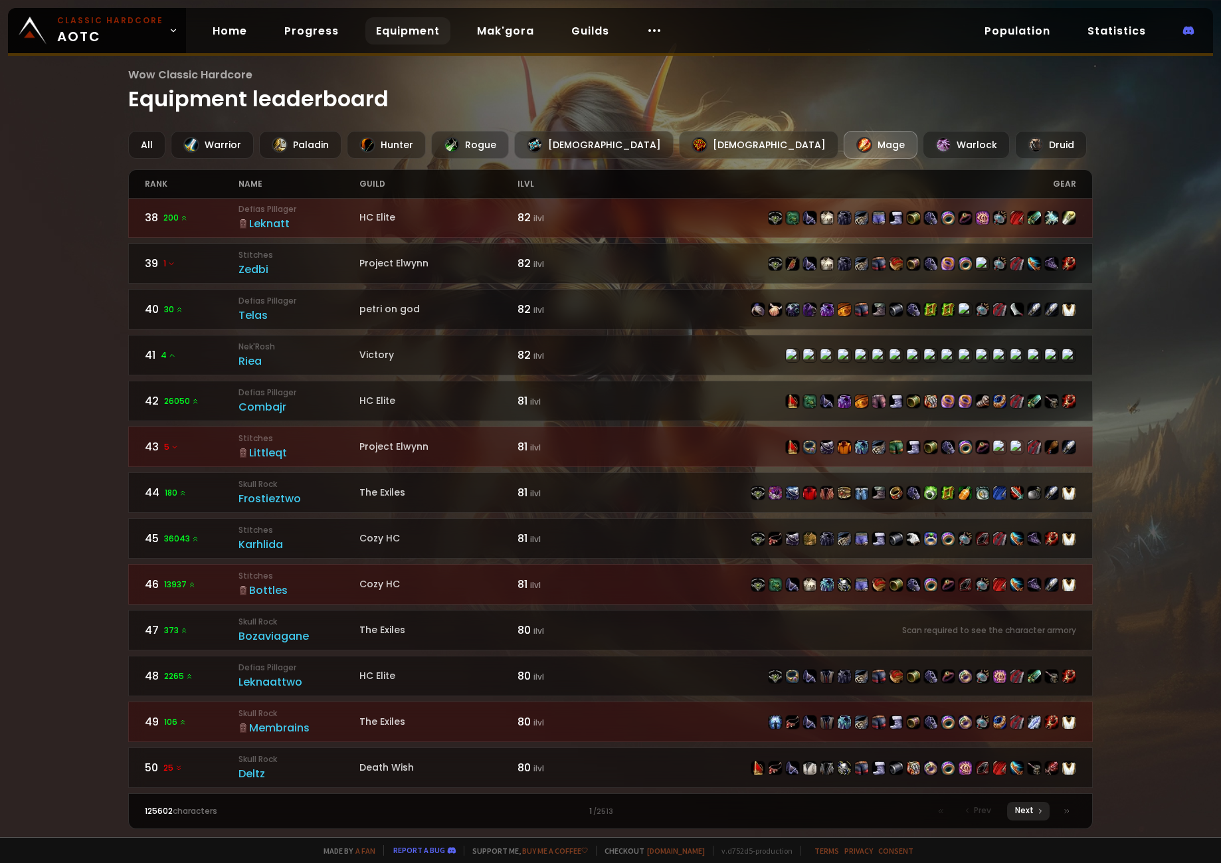
click at [1021, 811] on span "Next" at bounding box center [1024, 811] width 19 height 12
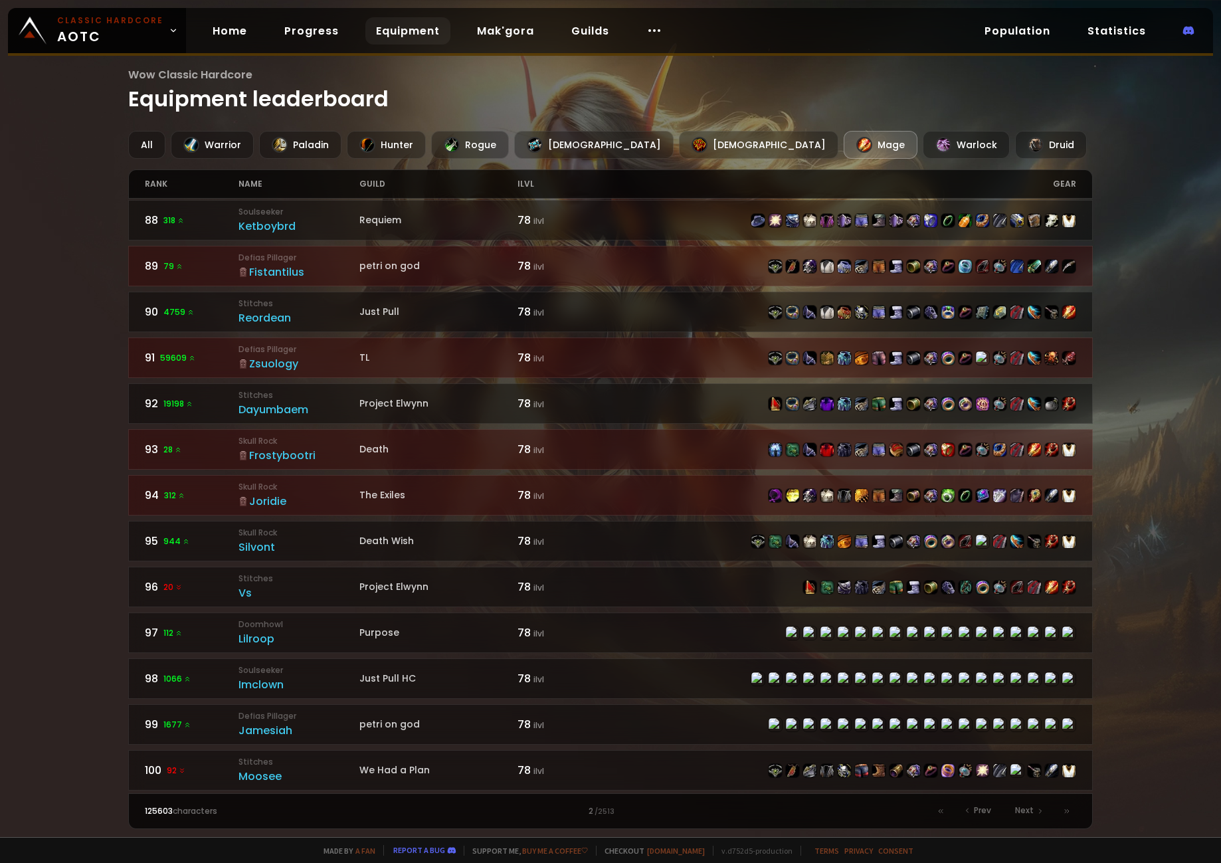
scroll to position [1703, 0]
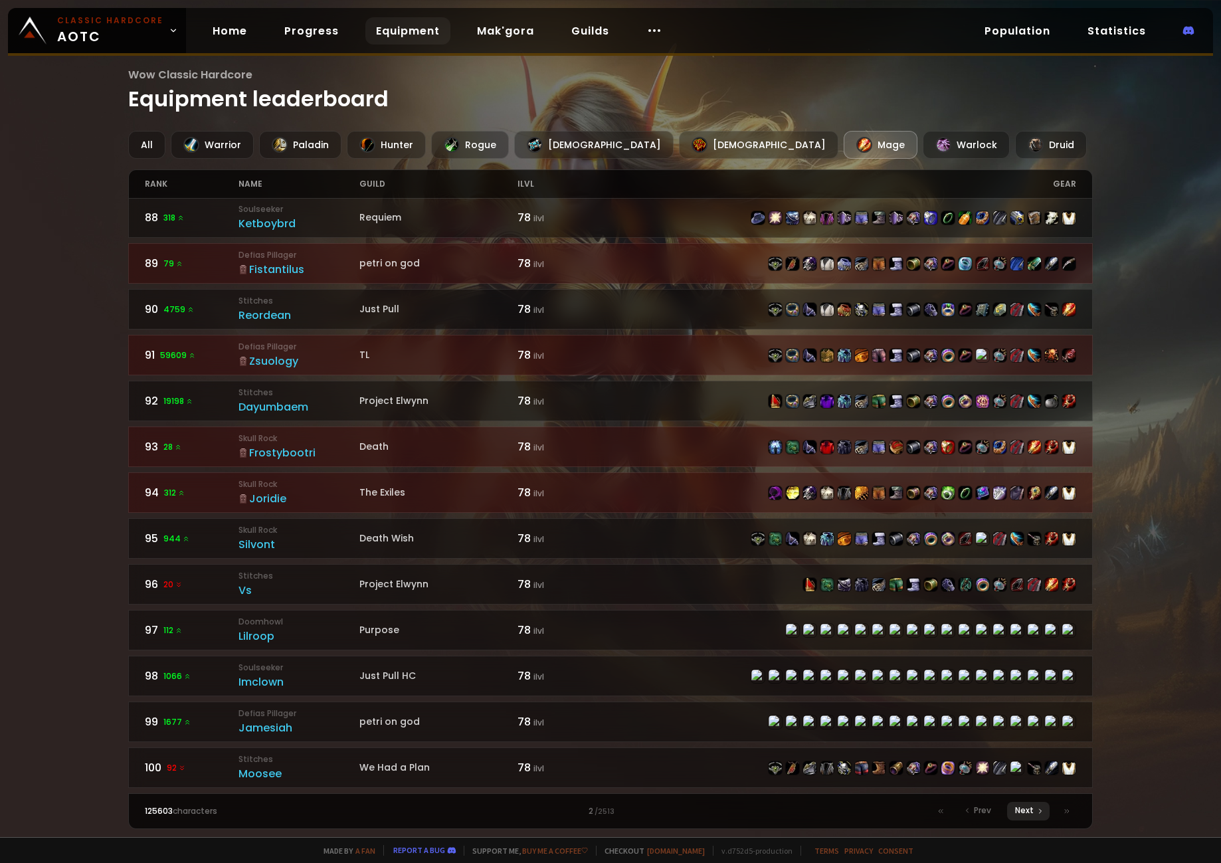
click at [1025, 815] on span "Next" at bounding box center [1024, 811] width 19 height 12
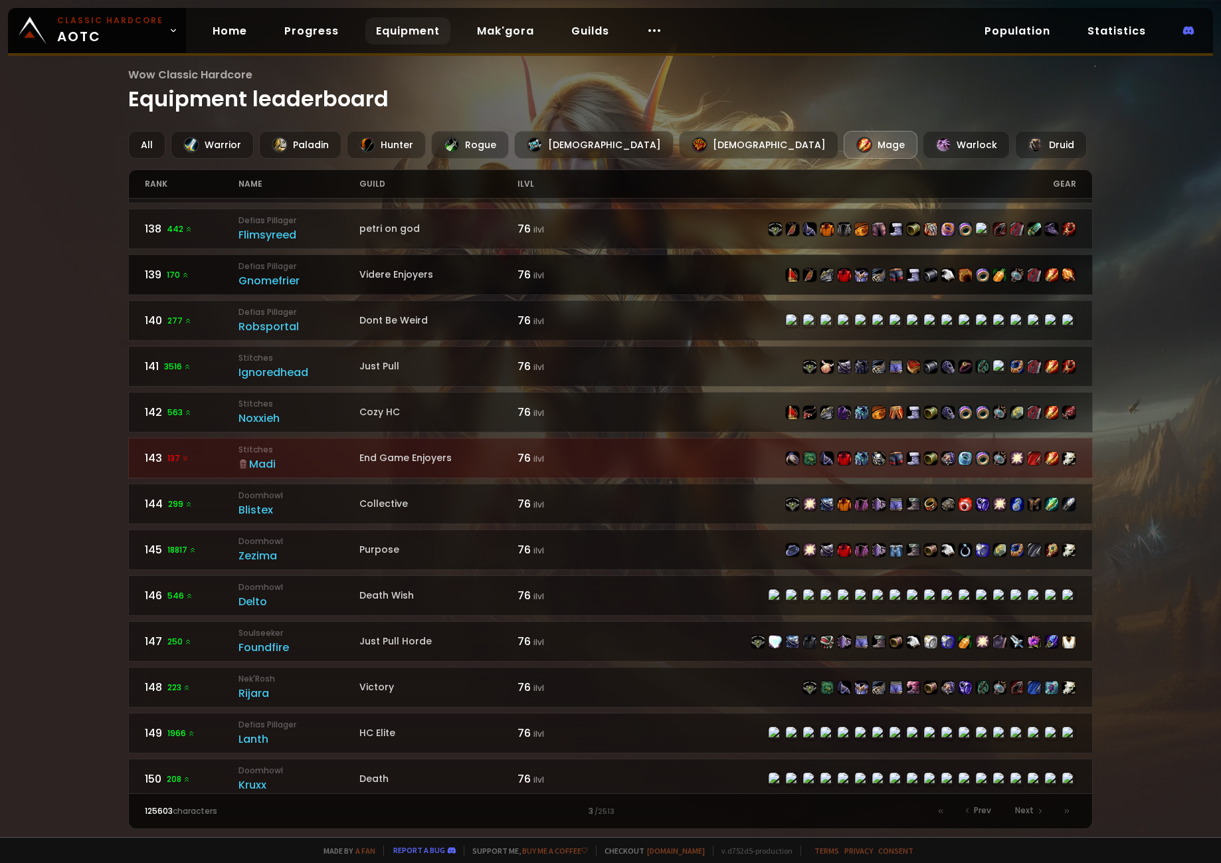
scroll to position [1703, 0]
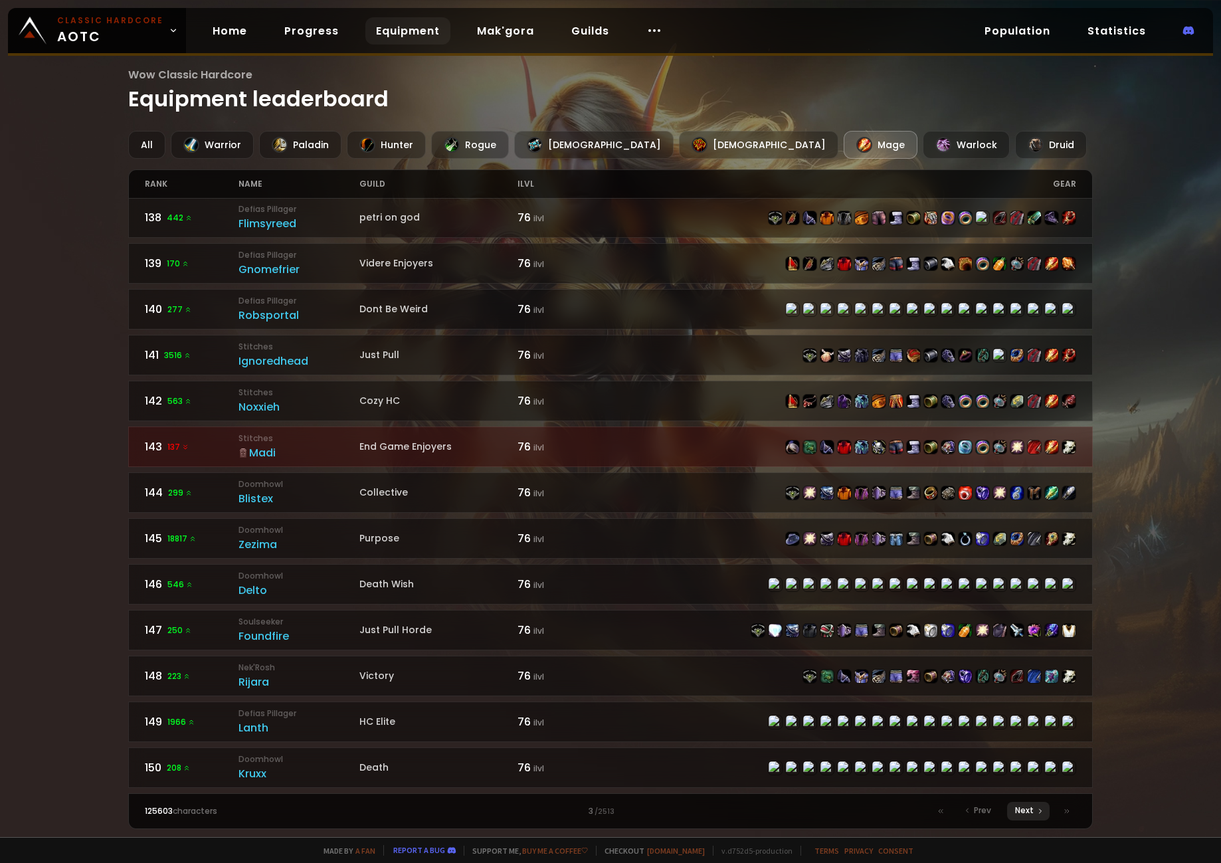
click at [1018, 809] on span "Next" at bounding box center [1024, 811] width 19 height 12
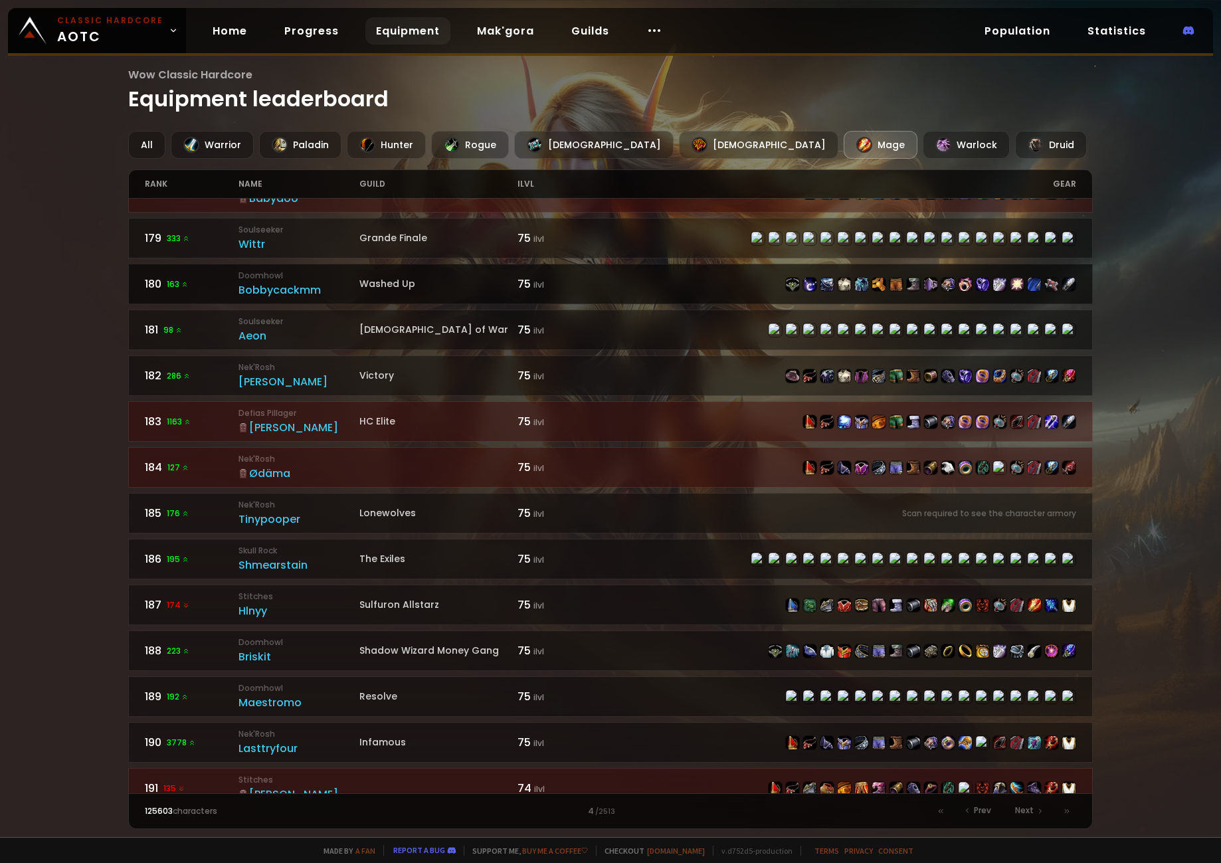
scroll to position [1329, 0]
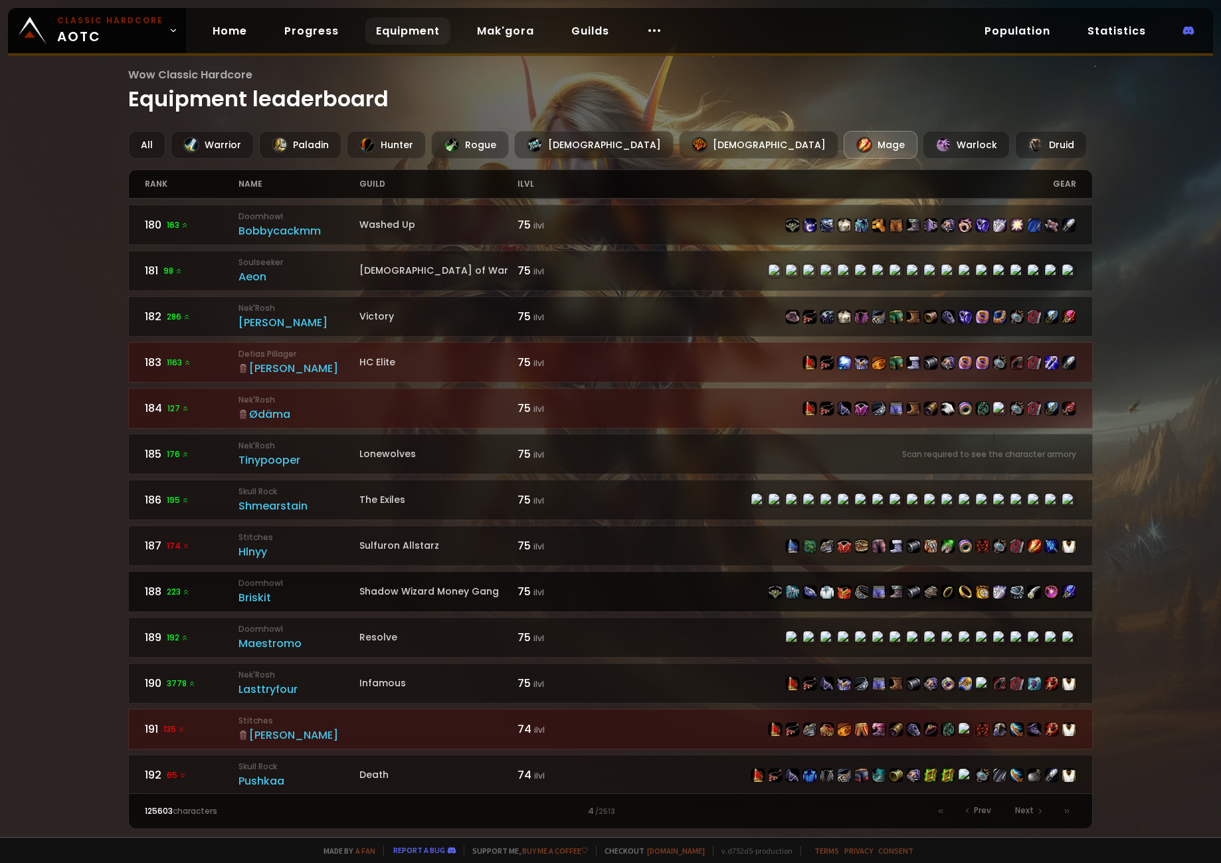
click at [254, 599] on div "Briskit" at bounding box center [299, 597] width 121 height 17
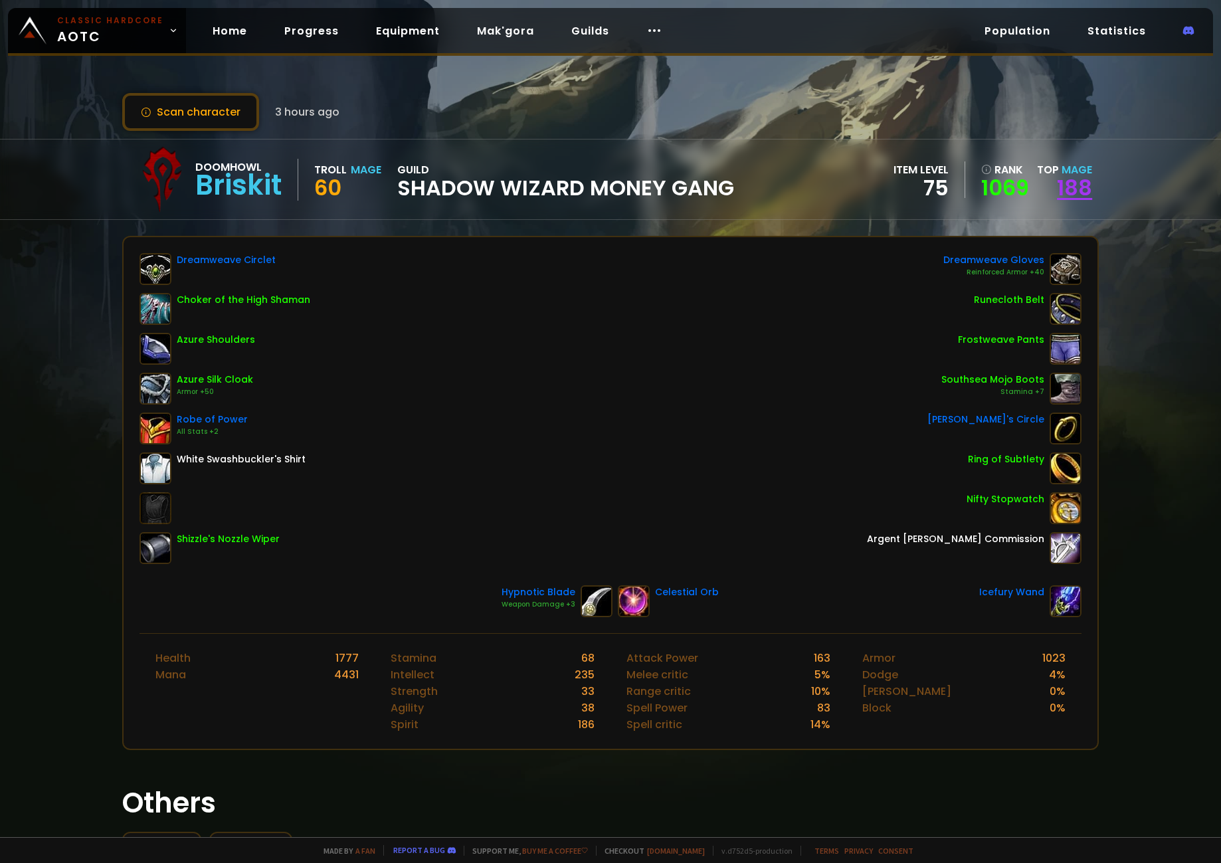
click at [1063, 184] on link "188" at bounding box center [1074, 188] width 35 height 30
